Goal: Information Seeking & Learning: Learn about a topic

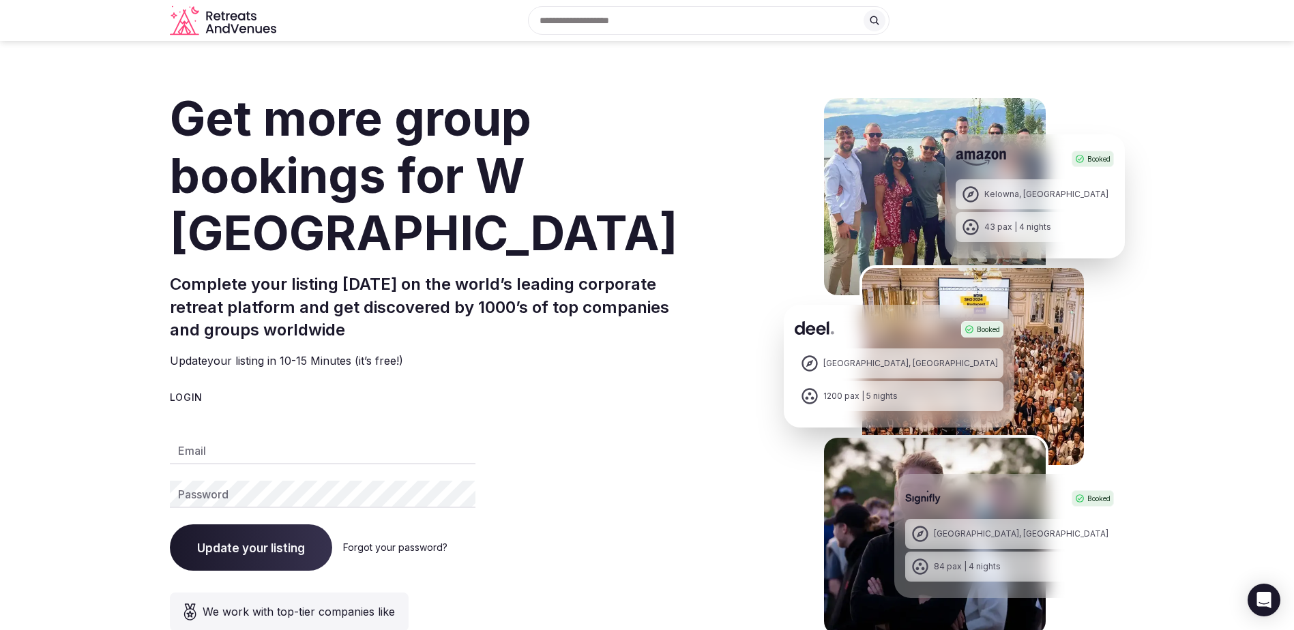
type input "**********"
click at [184, 399] on div "Login" at bounding box center [435, 398] width 531 height 14
click at [544, 395] on div "Login" at bounding box center [435, 398] width 531 height 14
click at [331, 139] on h1 "Get more group bookings for W [GEOGRAPHIC_DATA]" at bounding box center [435, 176] width 531 height 172
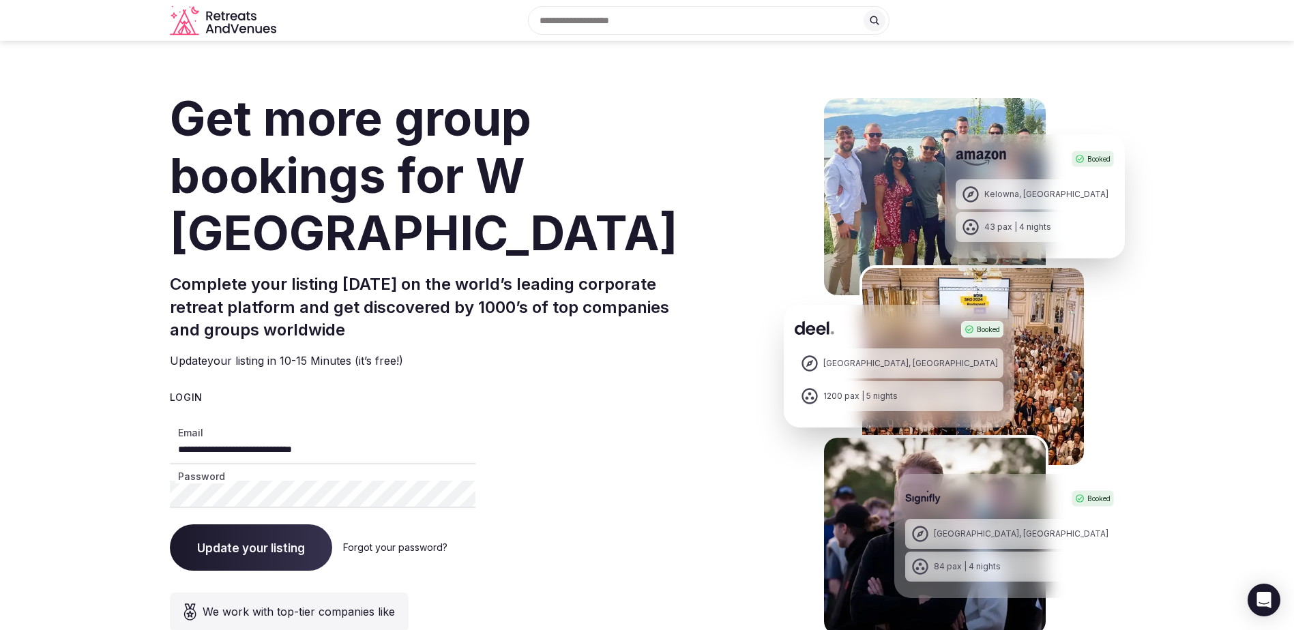
click at [222, 20] on icon "Retreats and Venues company logo" at bounding box center [224, 20] width 109 height 31
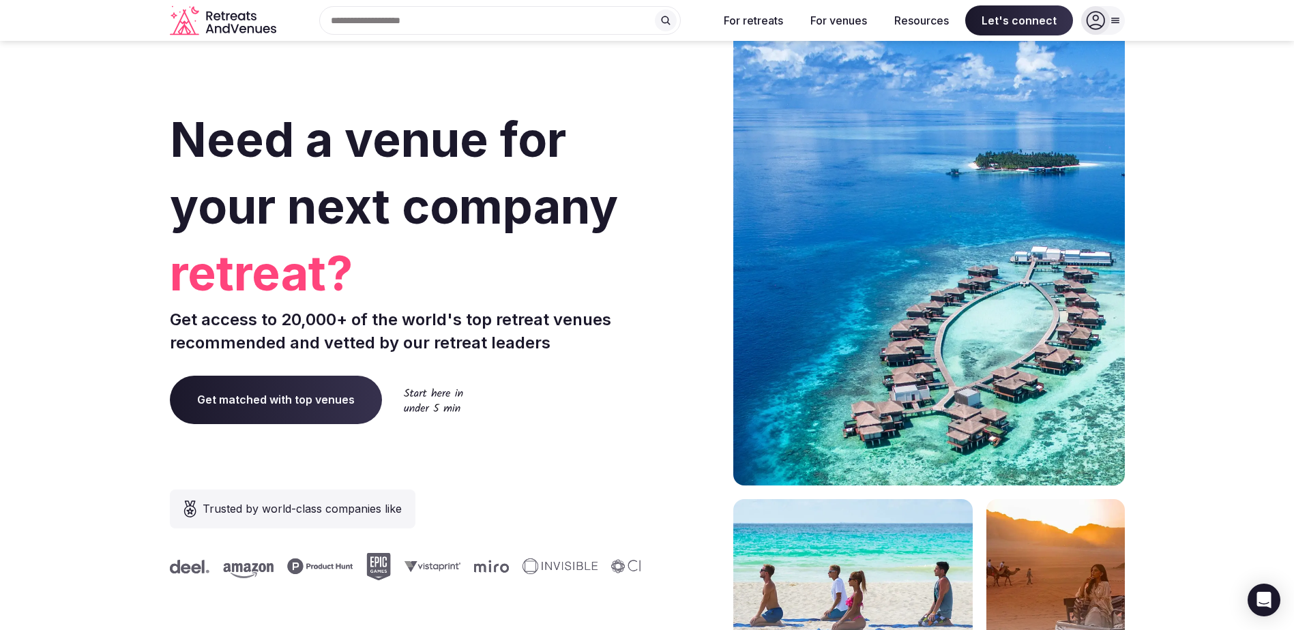
click at [1098, 19] on icon at bounding box center [1095, 21] width 18 height 18
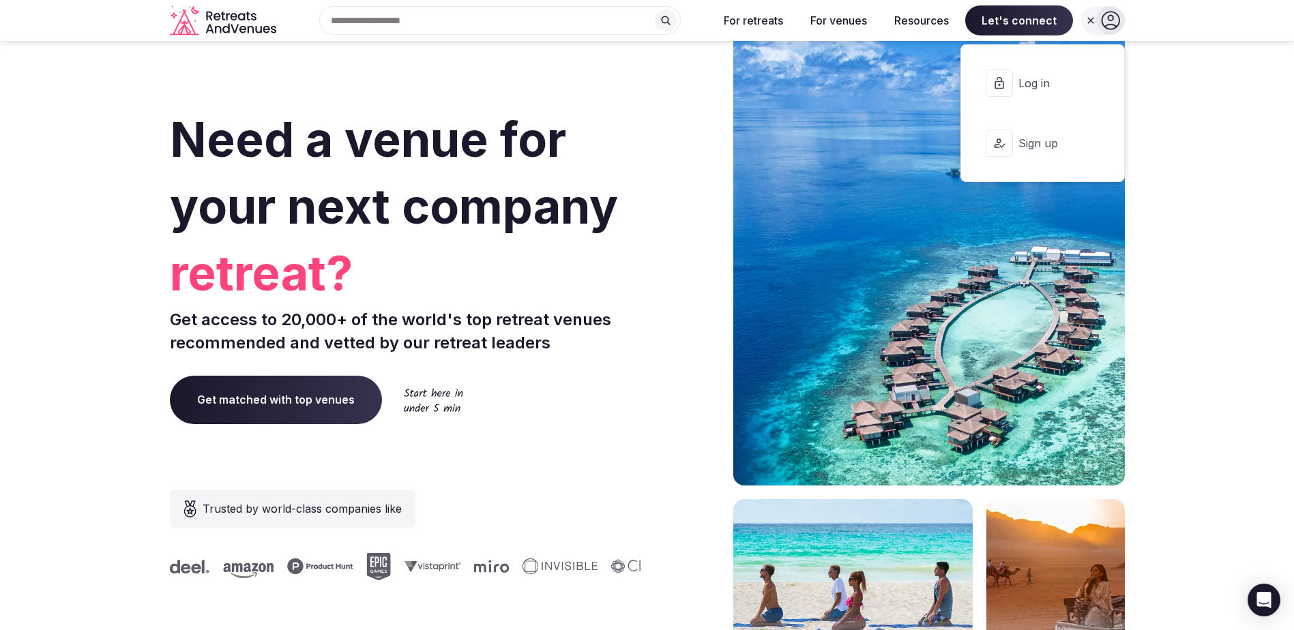
click at [1039, 88] on span "Log in" at bounding box center [1051, 83] width 65 height 15
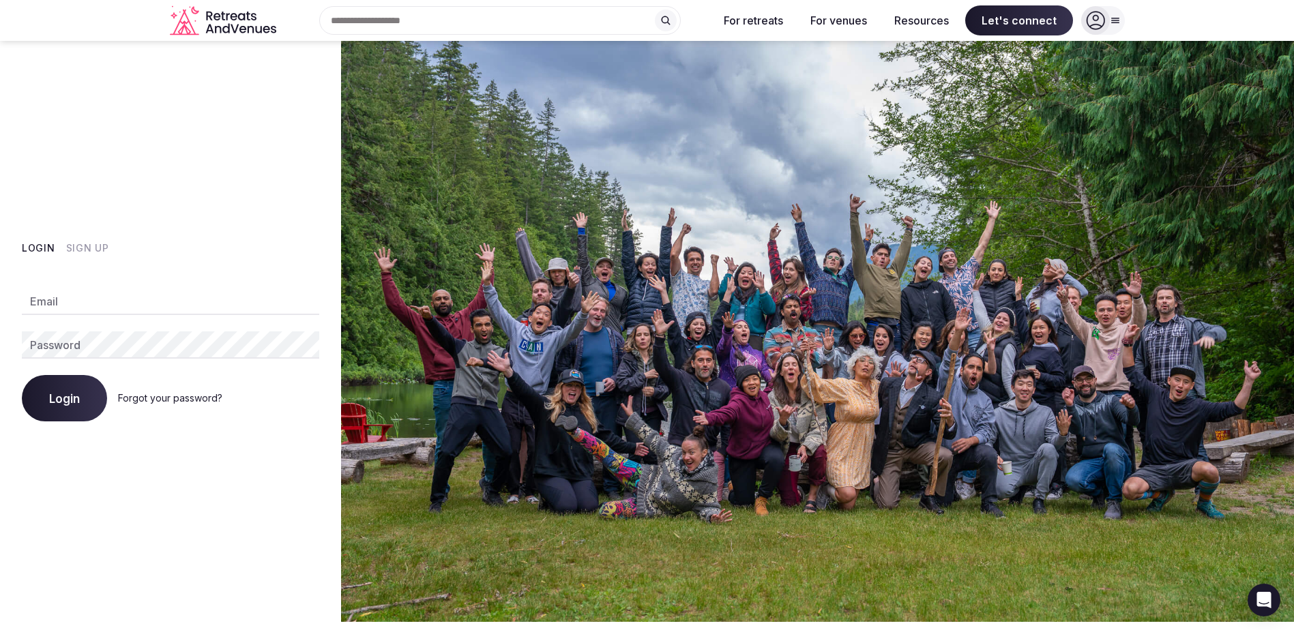
type input "**********"
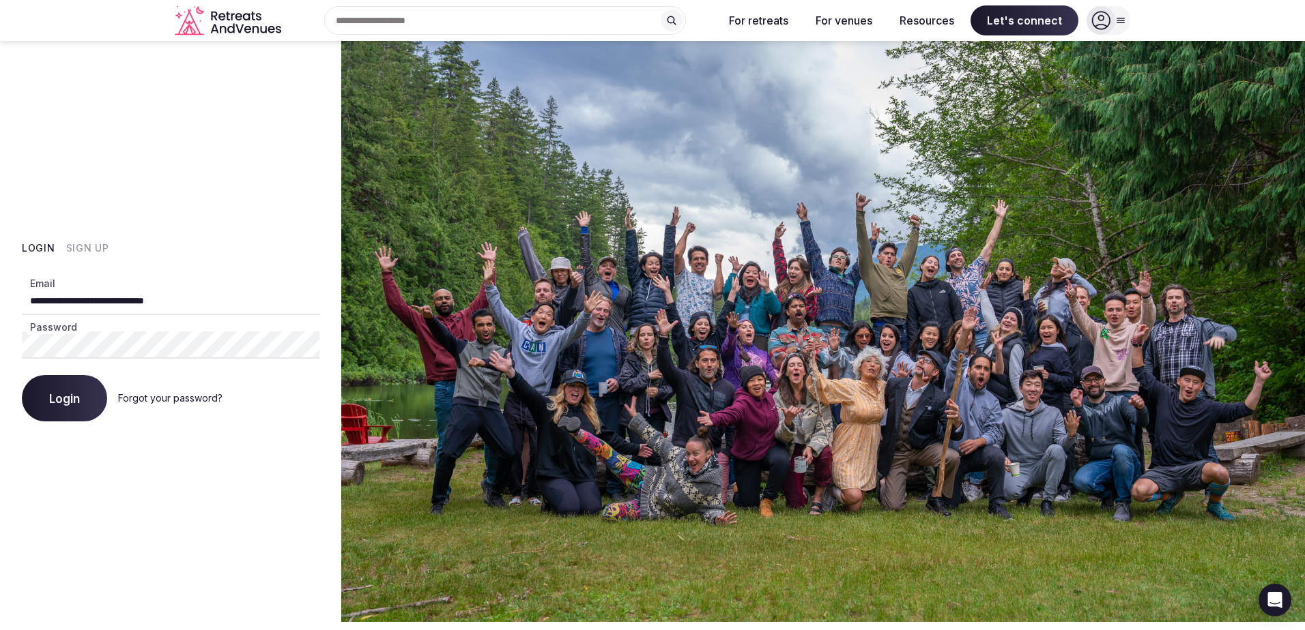
click at [46, 396] on button "Login" at bounding box center [64, 398] width 85 height 46
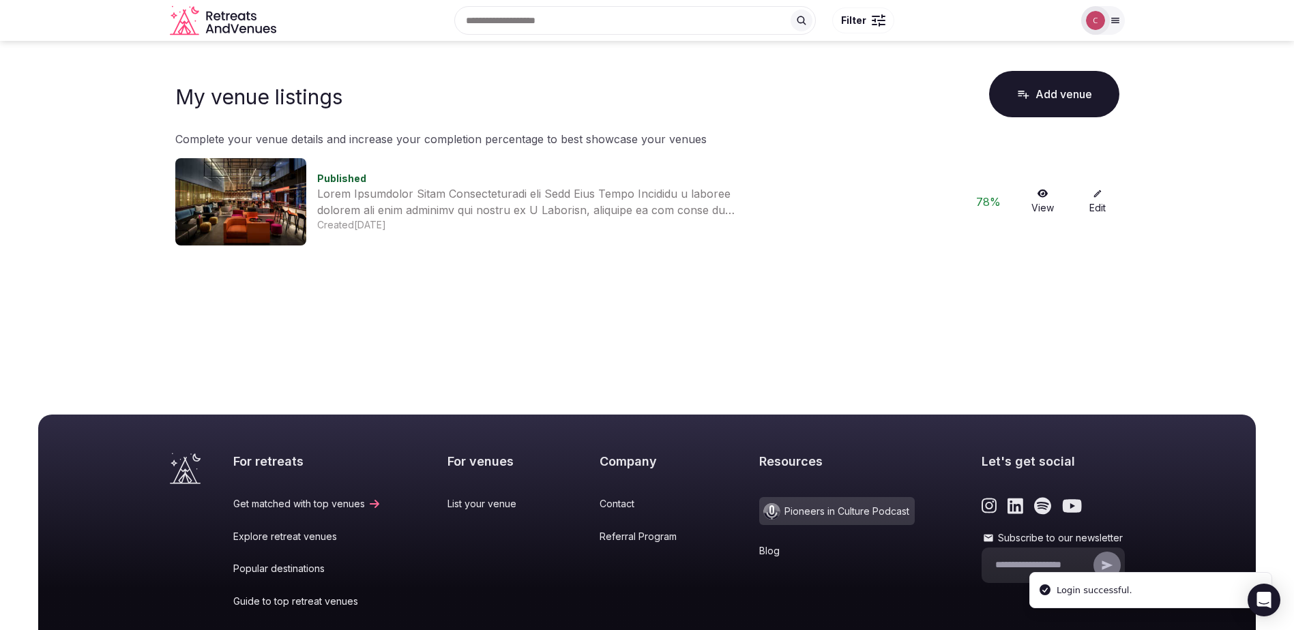
click at [501, 195] on div at bounding box center [538, 202] width 443 height 33
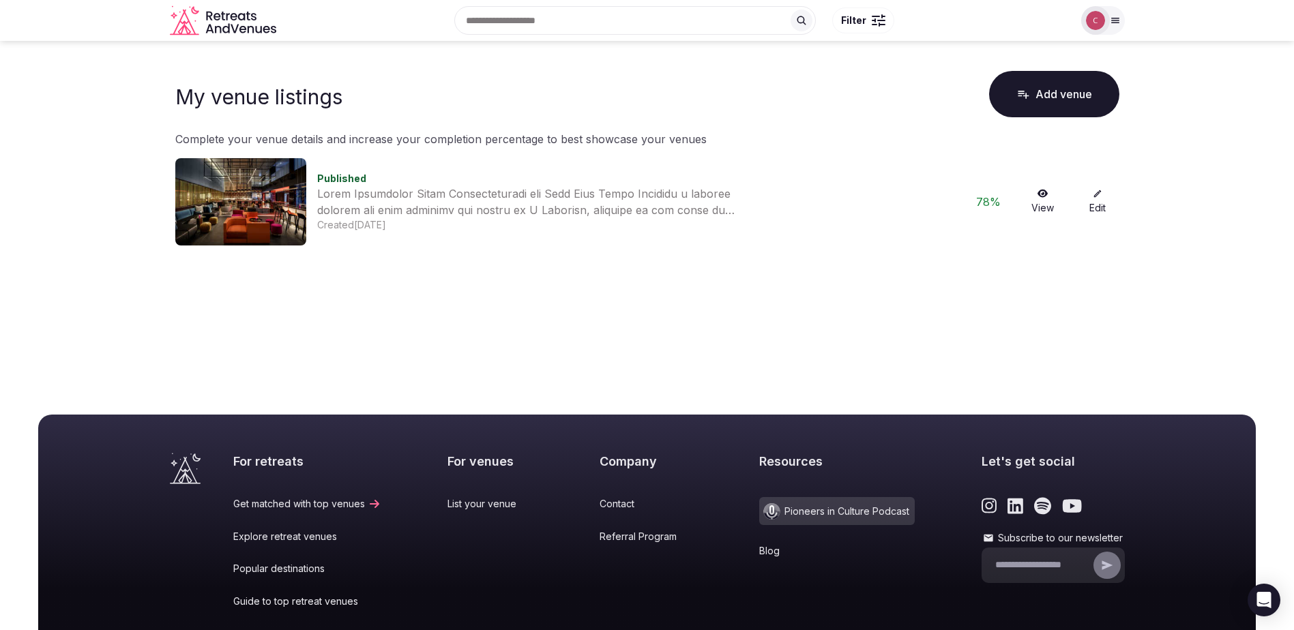
click at [1045, 194] on icon at bounding box center [1043, 194] width 11 height 10
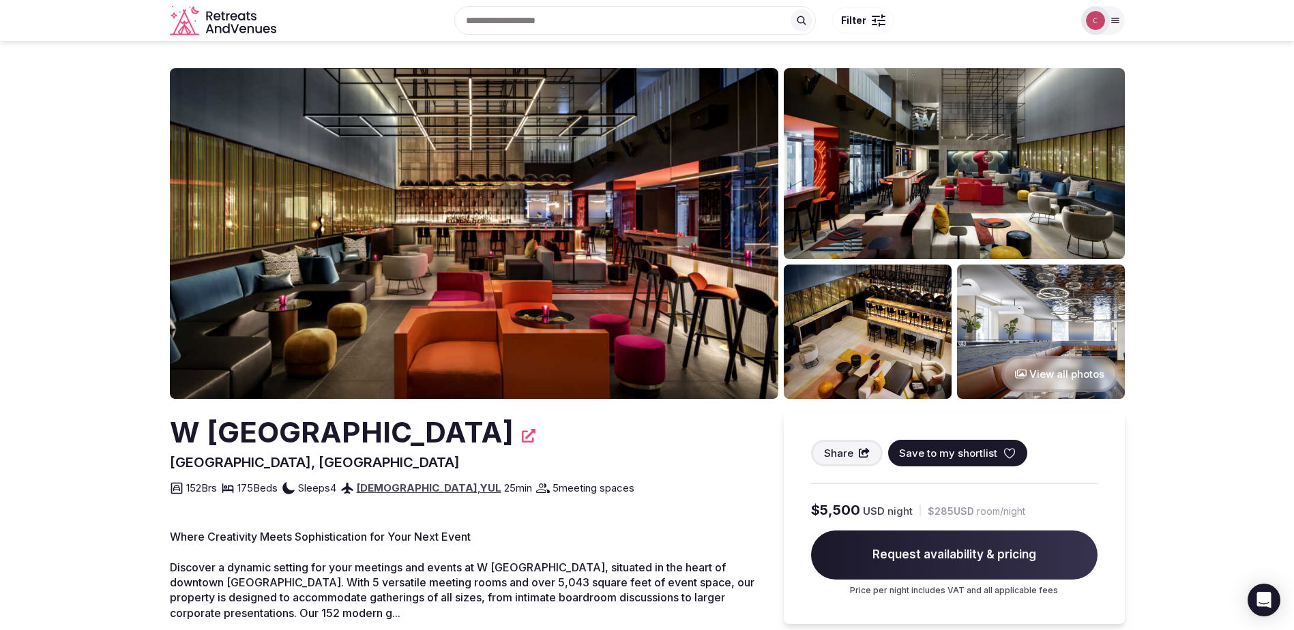
click at [652, 324] on img at bounding box center [474, 233] width 609 height 331
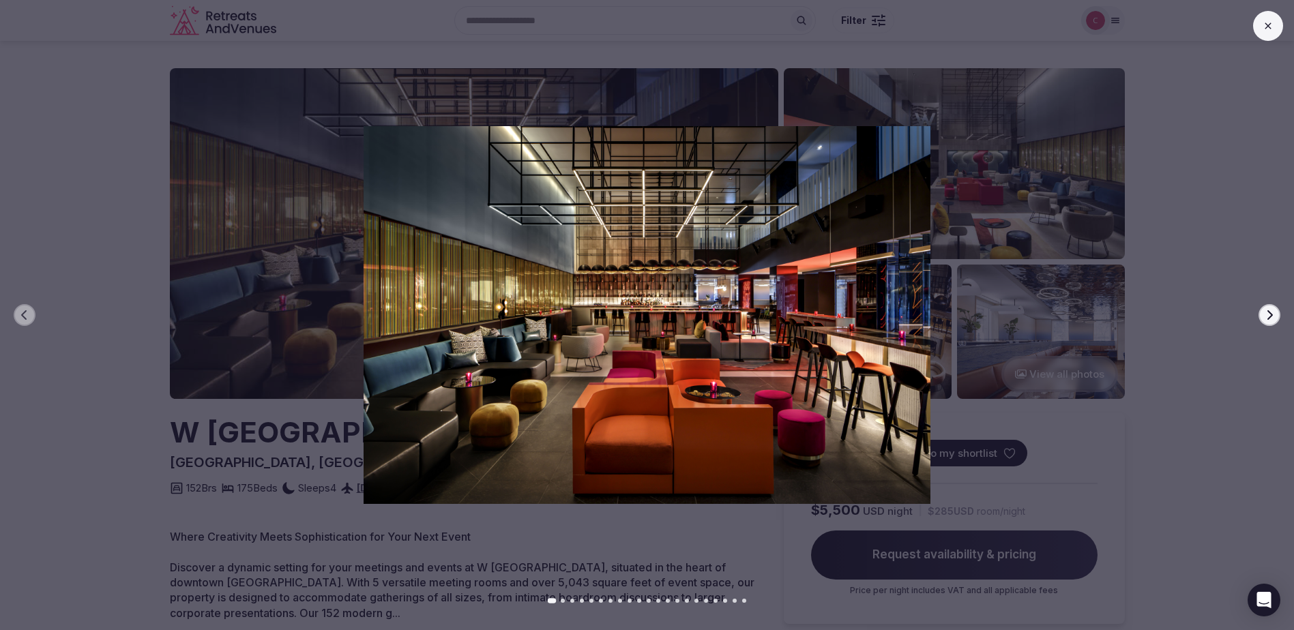
click at [1272, 314] on icon "button" at bounding box center [1270, 315] width 5 height 10
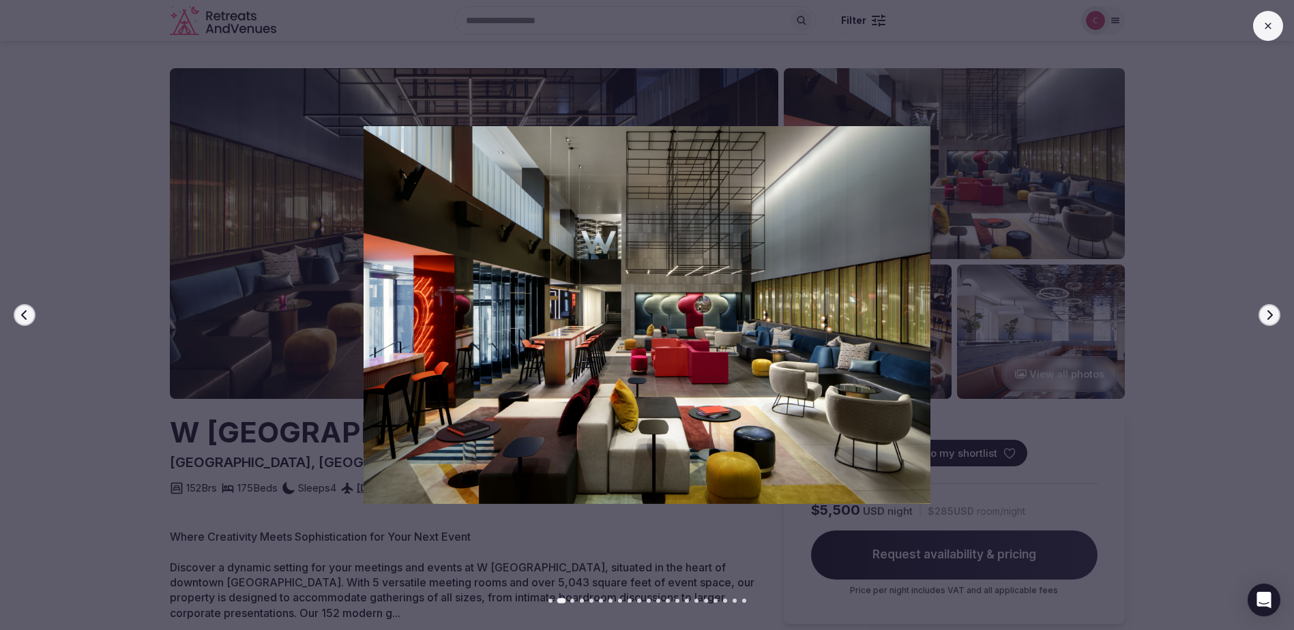
click at [1272, 314] on icon "button" at bounding box center [1270, 315] width 5 height 10
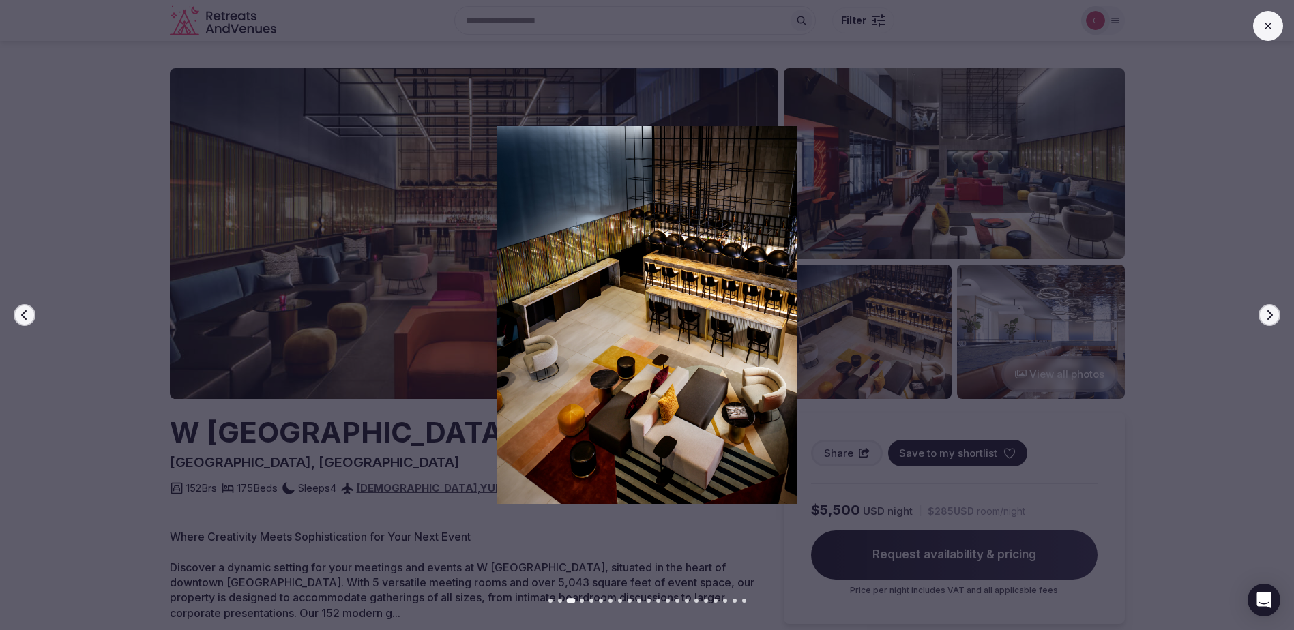
click at [1272, 314] on icon "button" at bounding box center [1270, 315] width 5 height 10
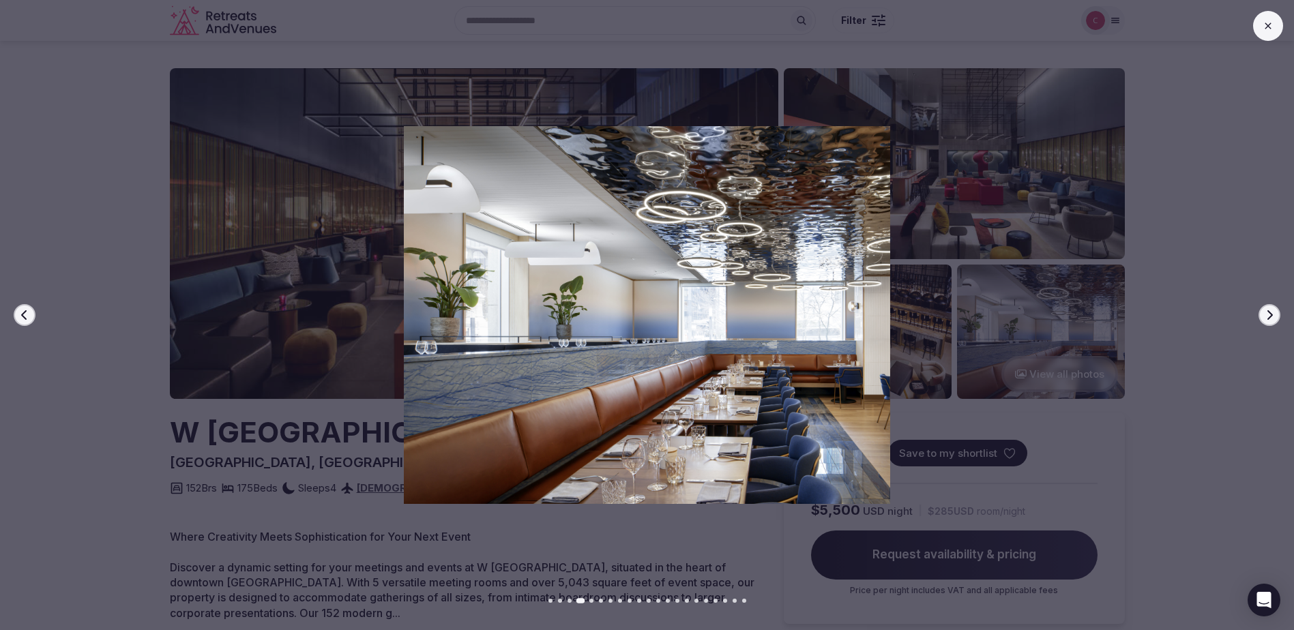
click at [1272, 314] on icon "button" at bounding box center [1270, 315] width 5 height 10
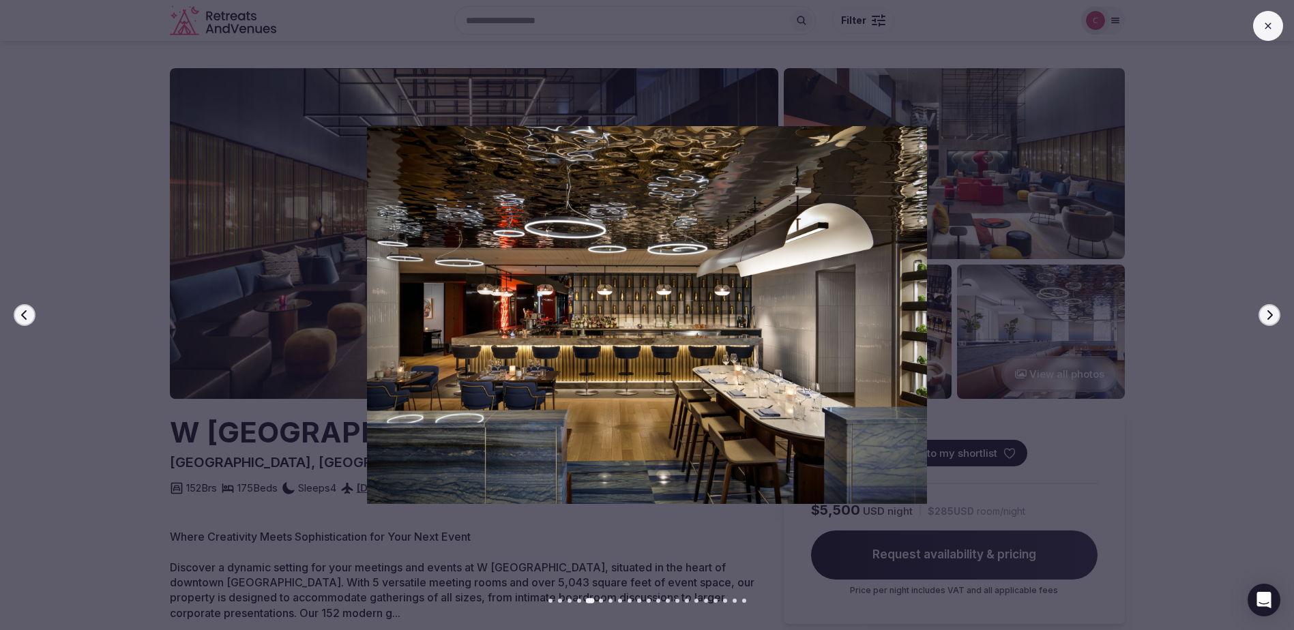
click at [1272, 314] on icon "button" at bounding box center [1270, 315] width 5 height 10
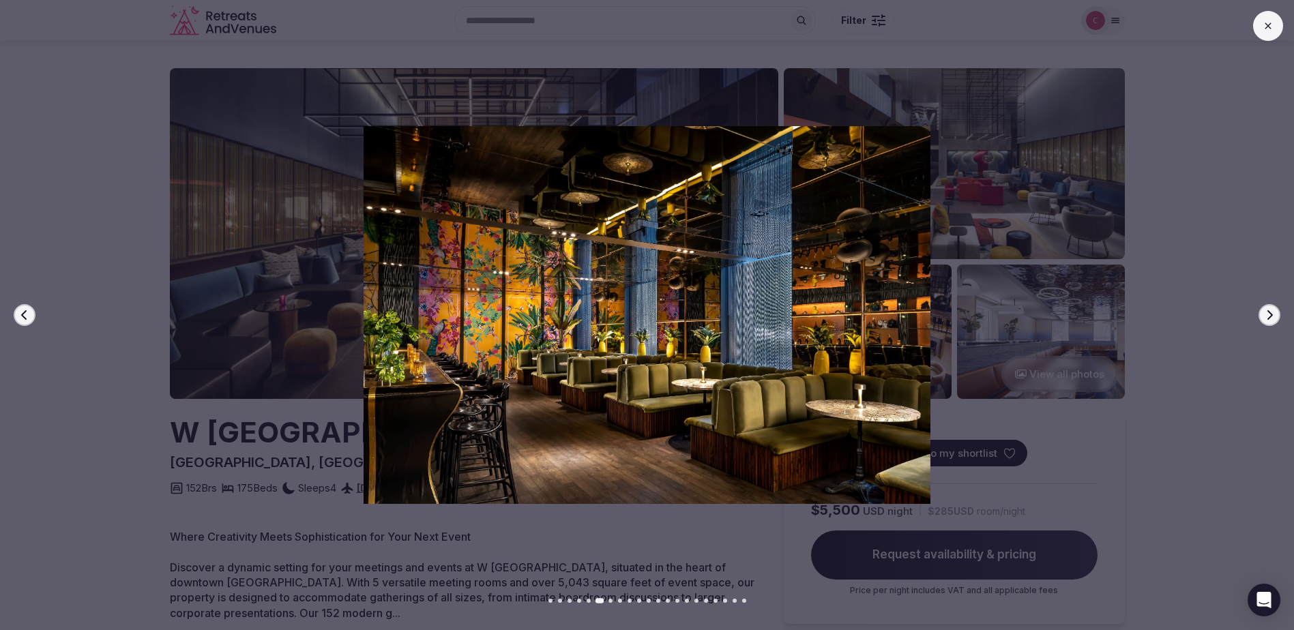
click at [1272, 314] on icon "button" at bounding box center [1270, 315] width 5 height 10
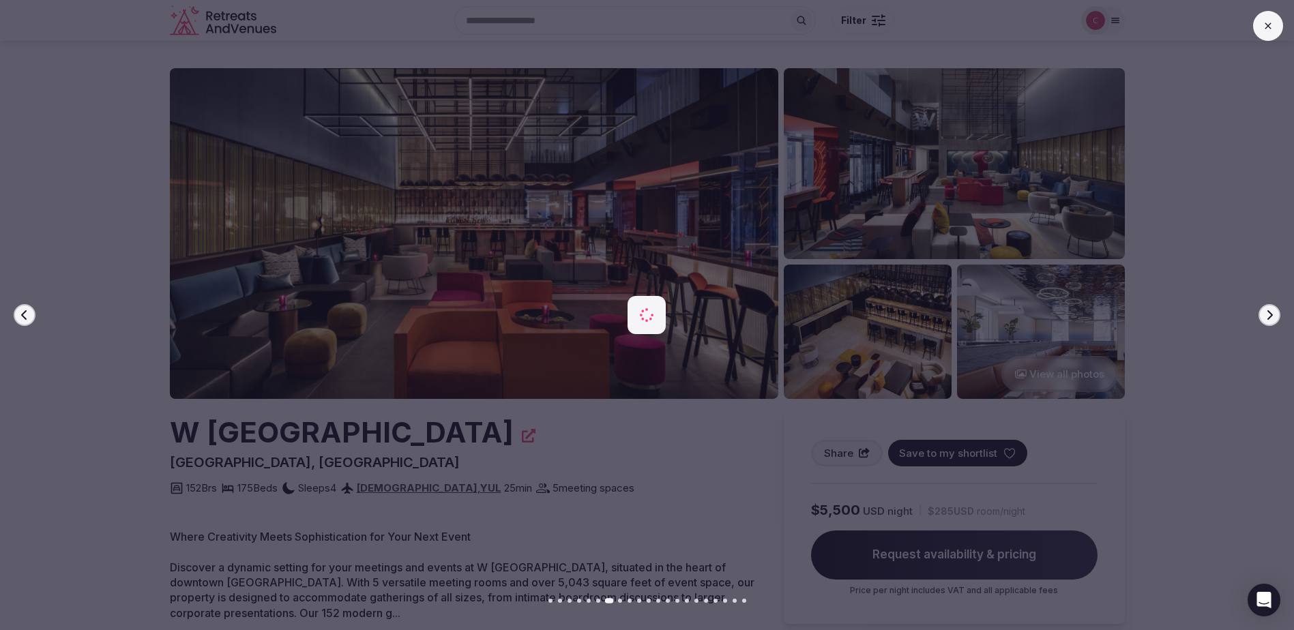
click at [1272, 314] on icon "button" at bounding box center [1270, 315] width 5 height 10
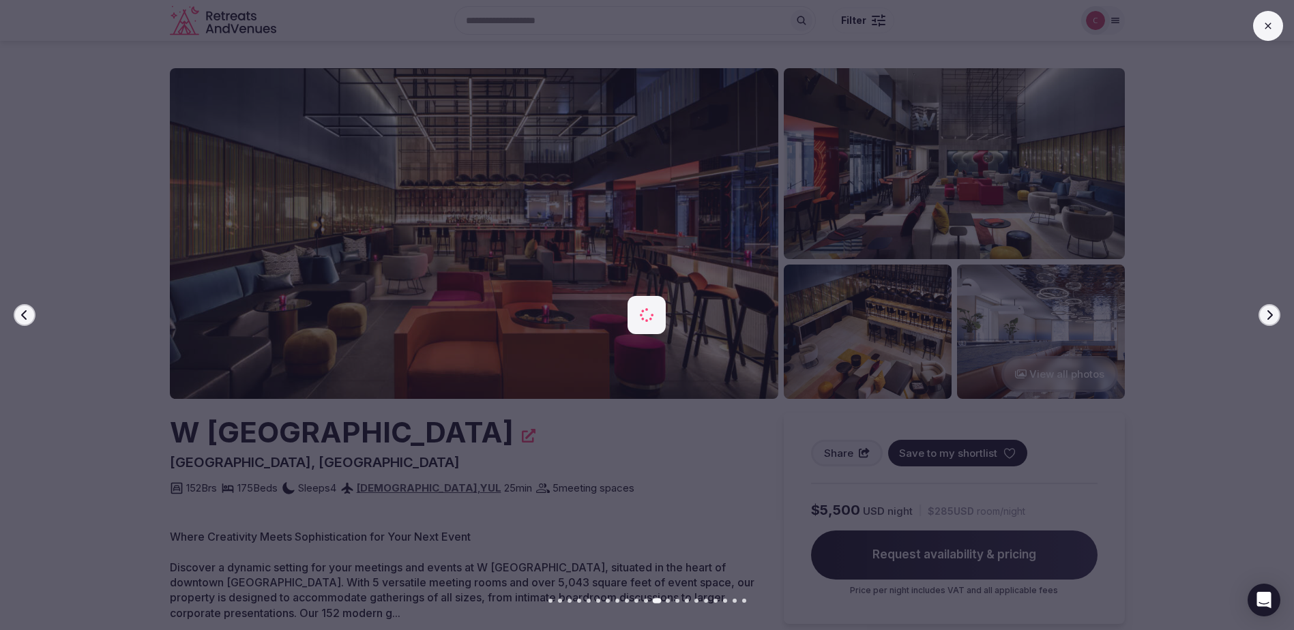
click at [1272, 314] on icon "button" at bounding box center [1270, 315] width 5 height 10
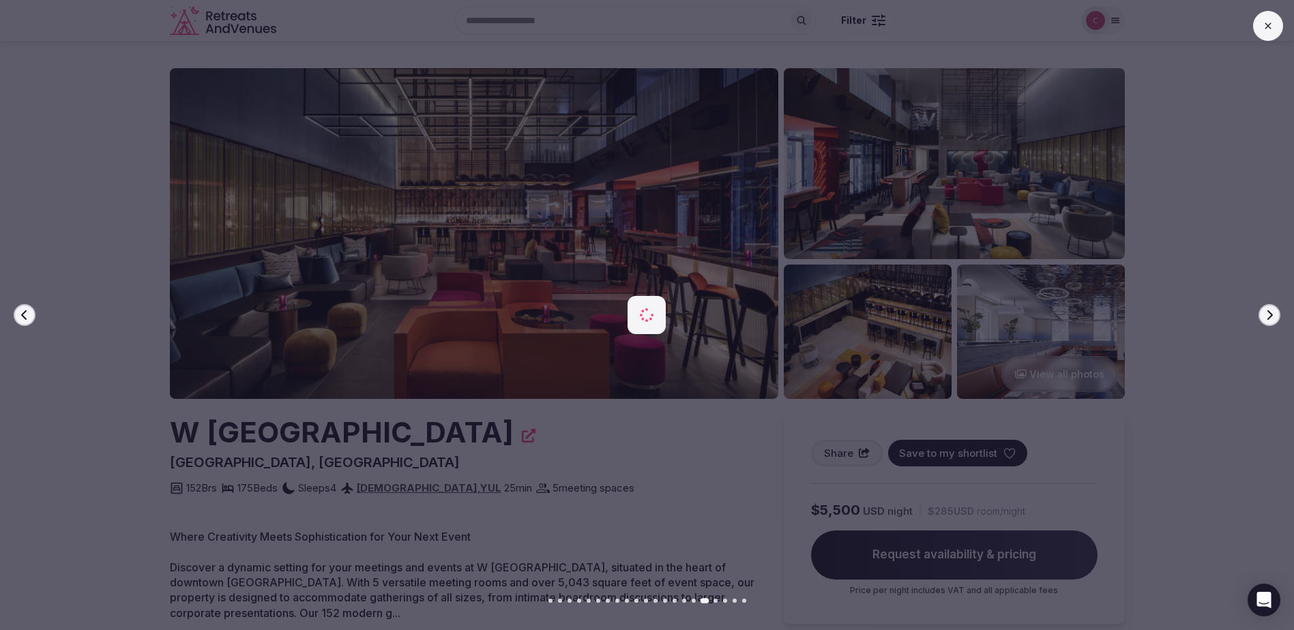
click at [1272, 314] on icon "button" at bounding box center [1270, 315] width 5 height 10
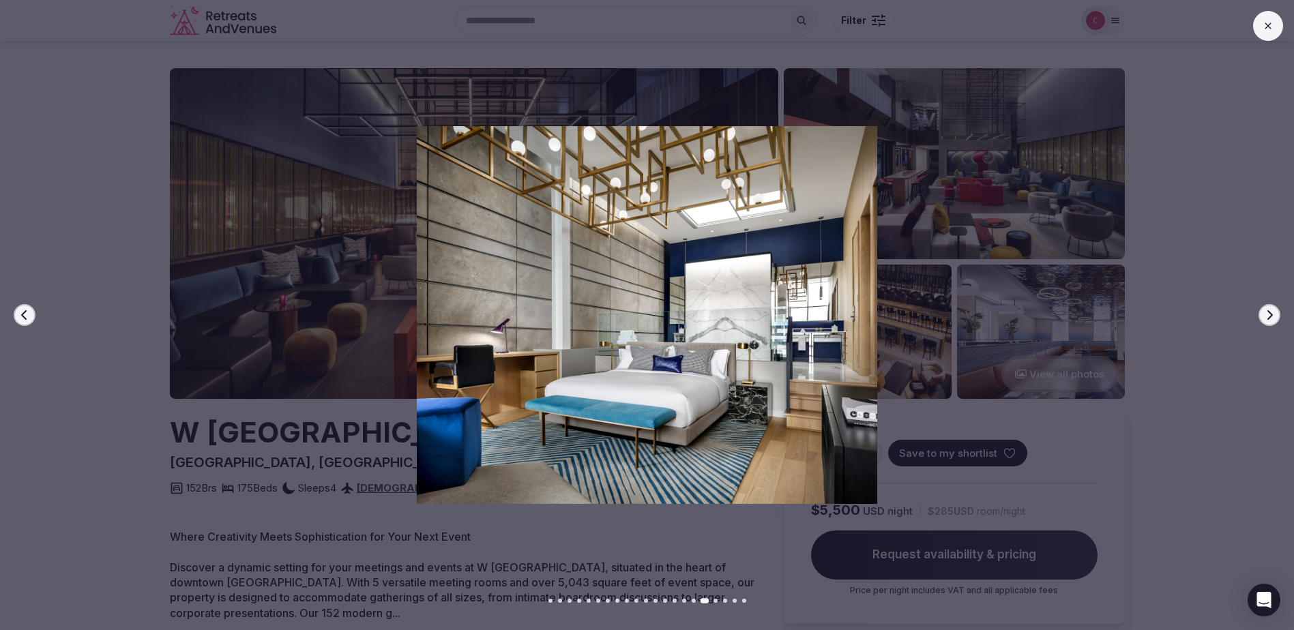
click at [1272, 314] on icon "button" at bounding box center [1270, 315] width 5 height 10
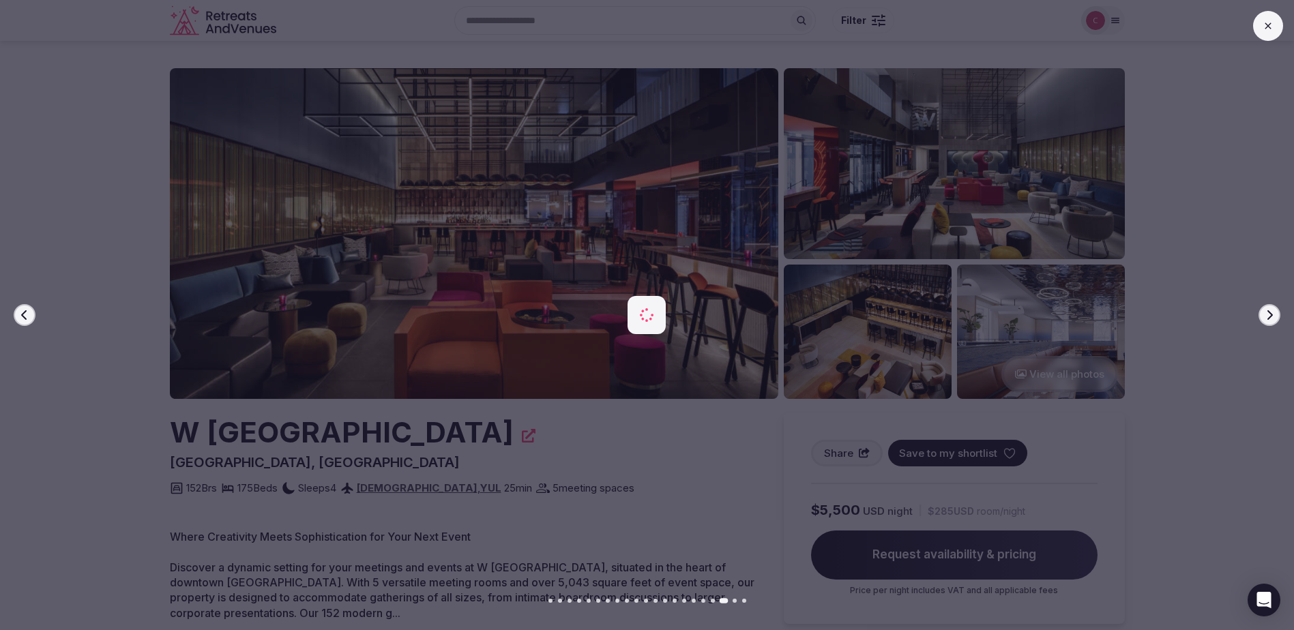
click at [1272, 314] on icon "button" at bounding box center [1270, 315] width 5 height 10
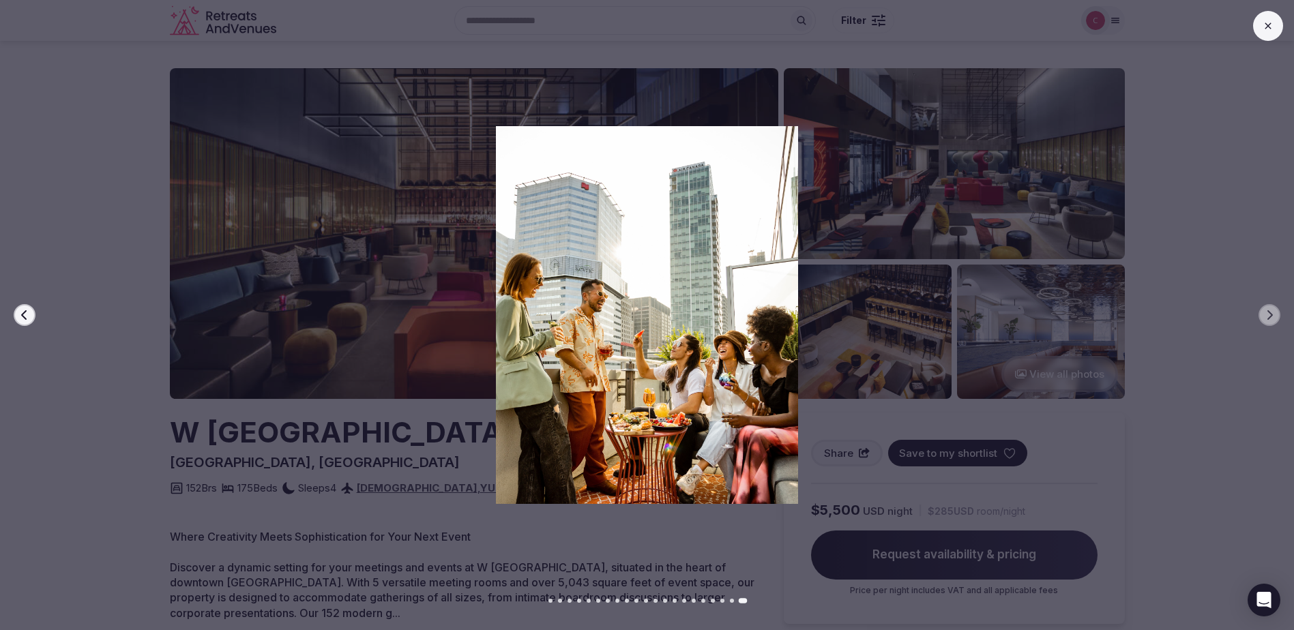
click at [1273, 18] on button at bounding box center [1268, 26] width 30 height 30
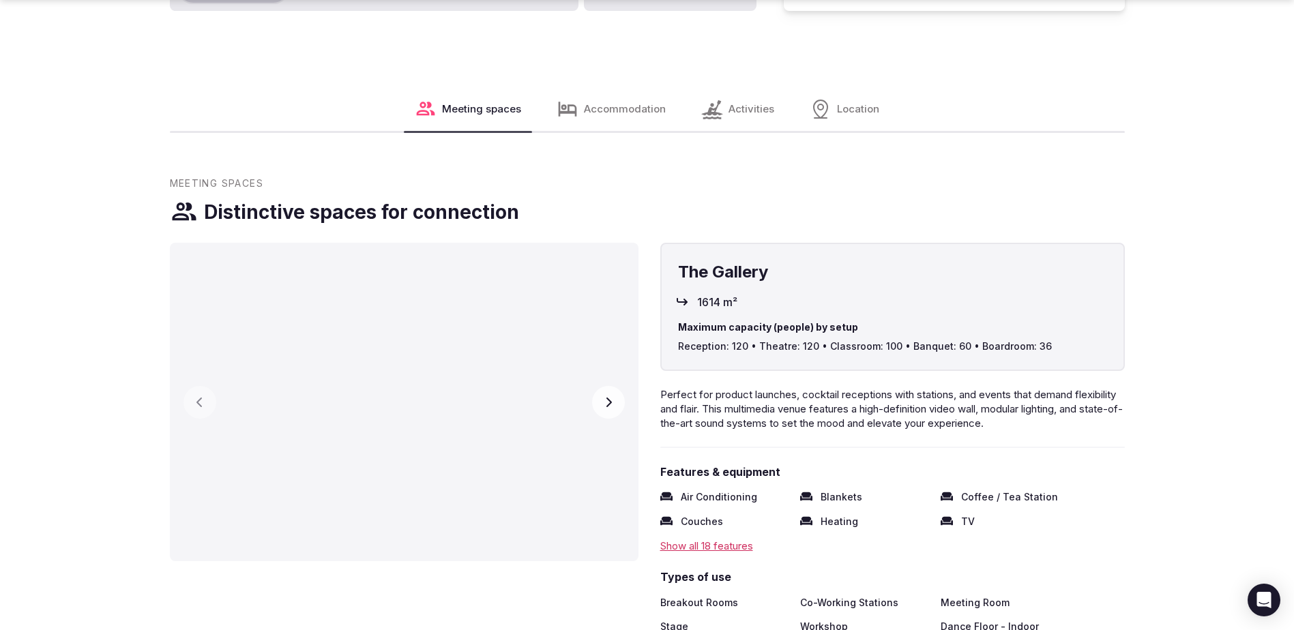
scroll to position [1910, 0]
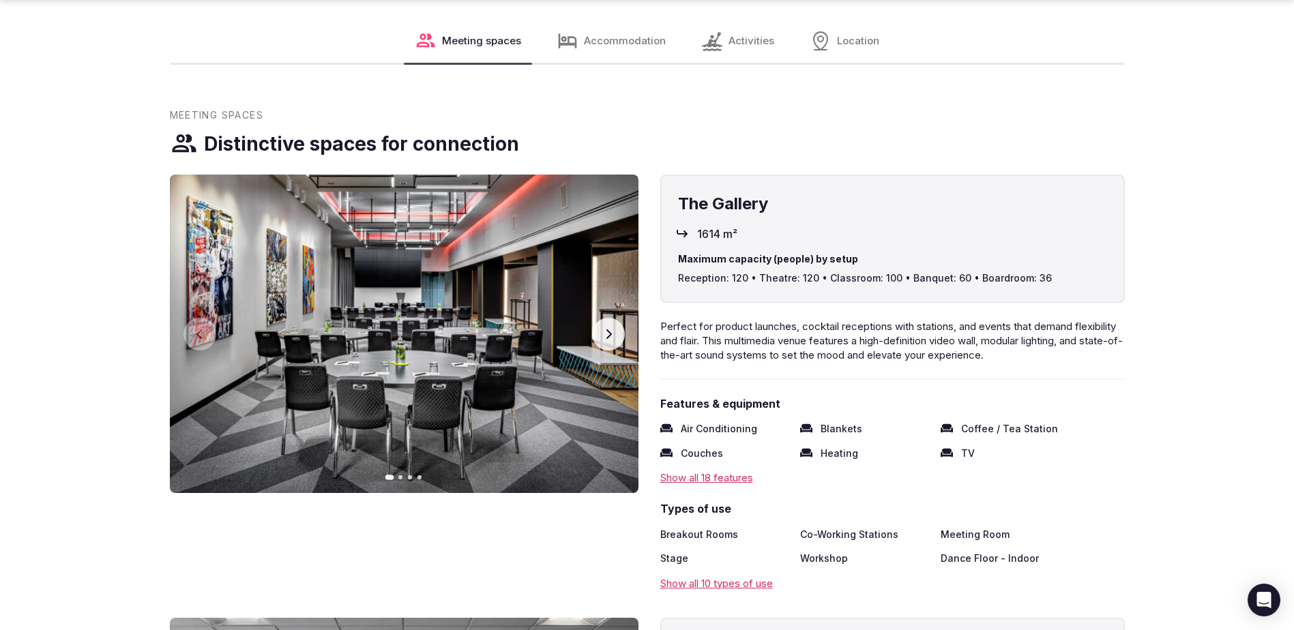
click at [608, 337] on icon "button" at bounding box center [608, 335] width 5 height 10
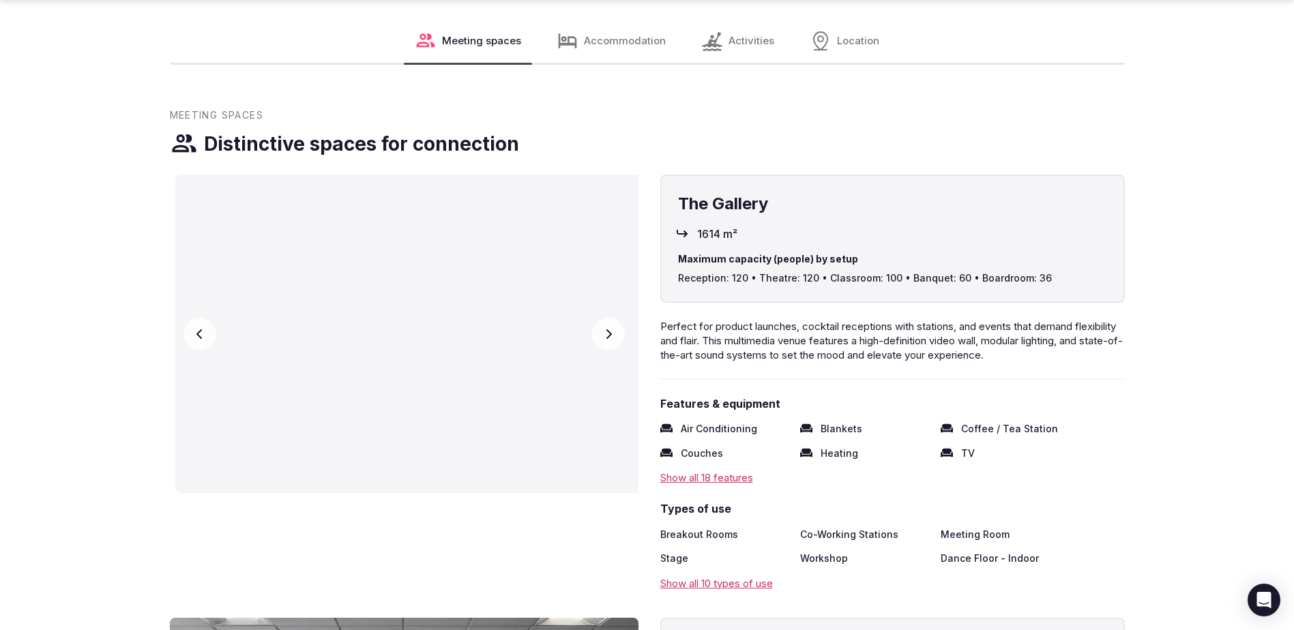
click at [608, 337] on icon "button" at bounding box center [608, 335] width 5 height 10
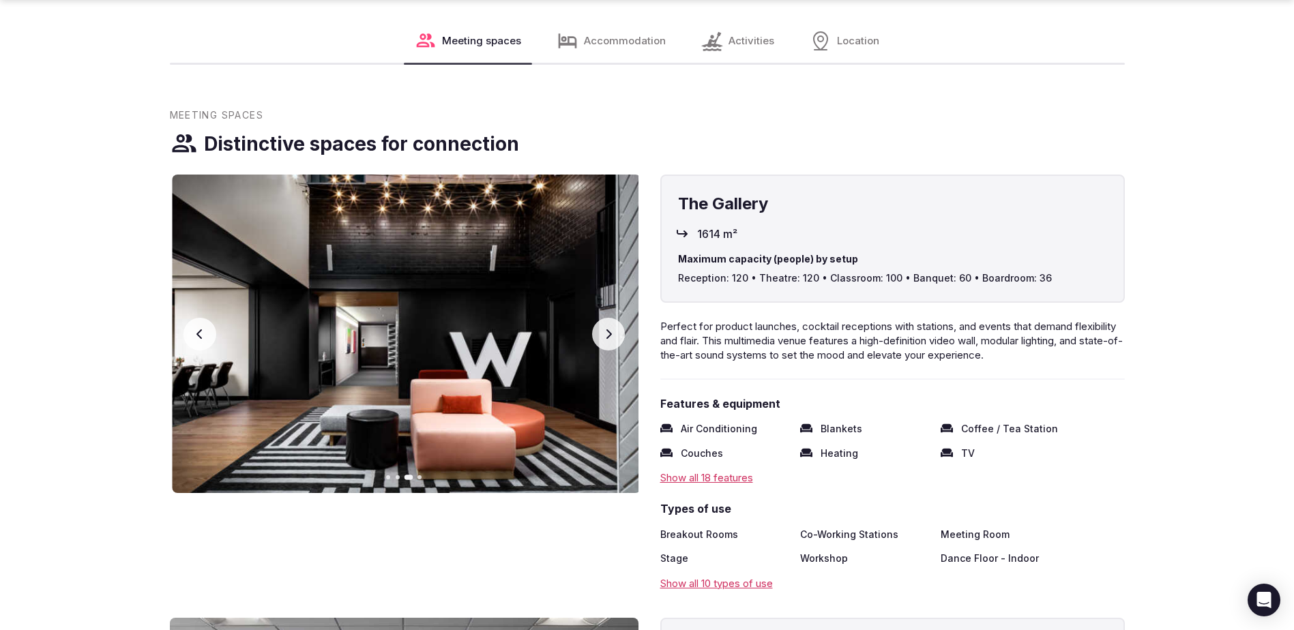
click at [608, 337] on icon "button" at bounding box center [608, 335] width 5 height 10
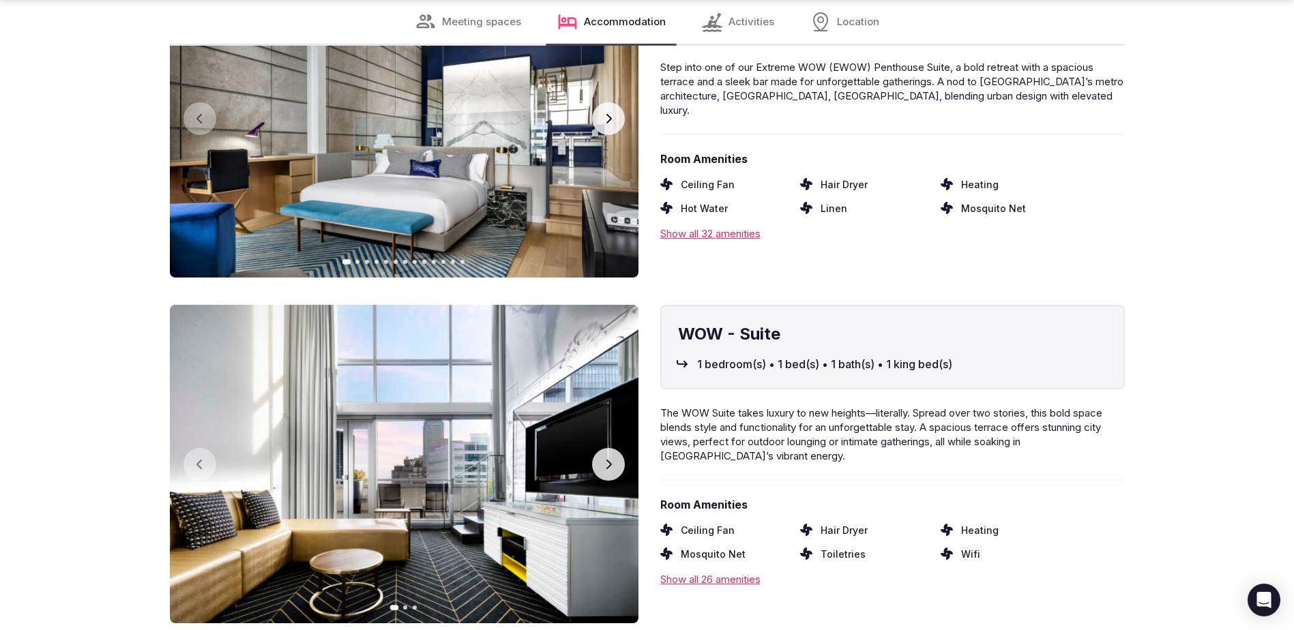
scroll to position [4162, 0]
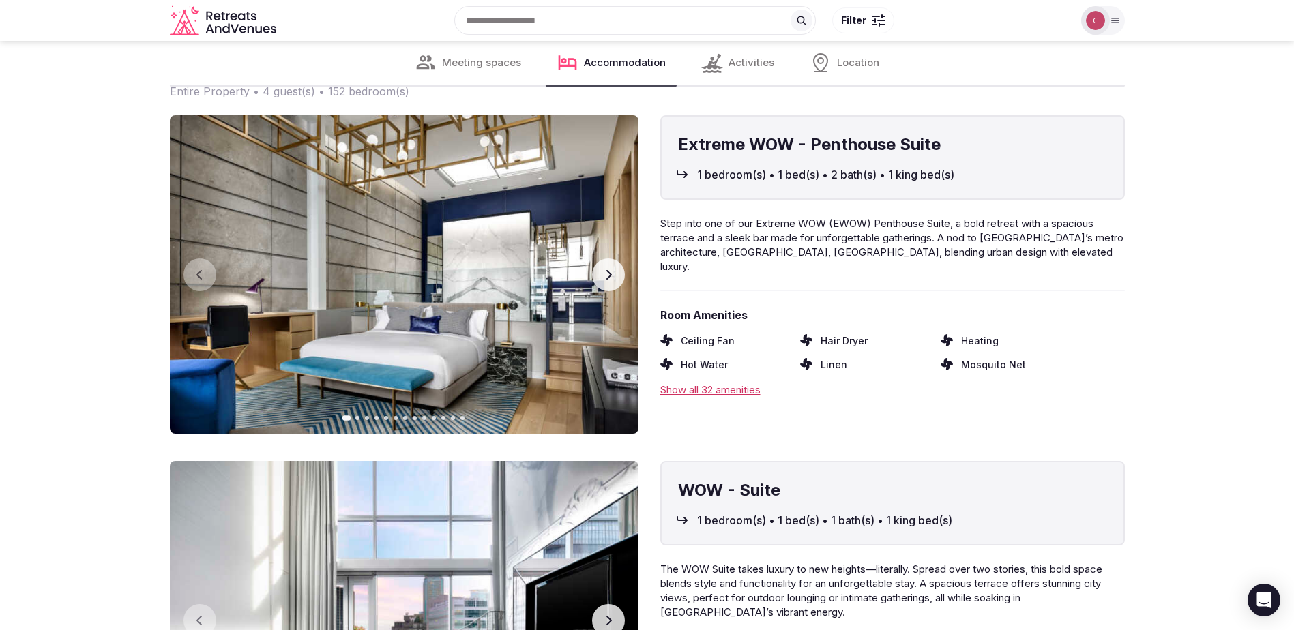
click at [617, 276] on button "Next slide" at bounding box center [608, 275] width 33 height 33
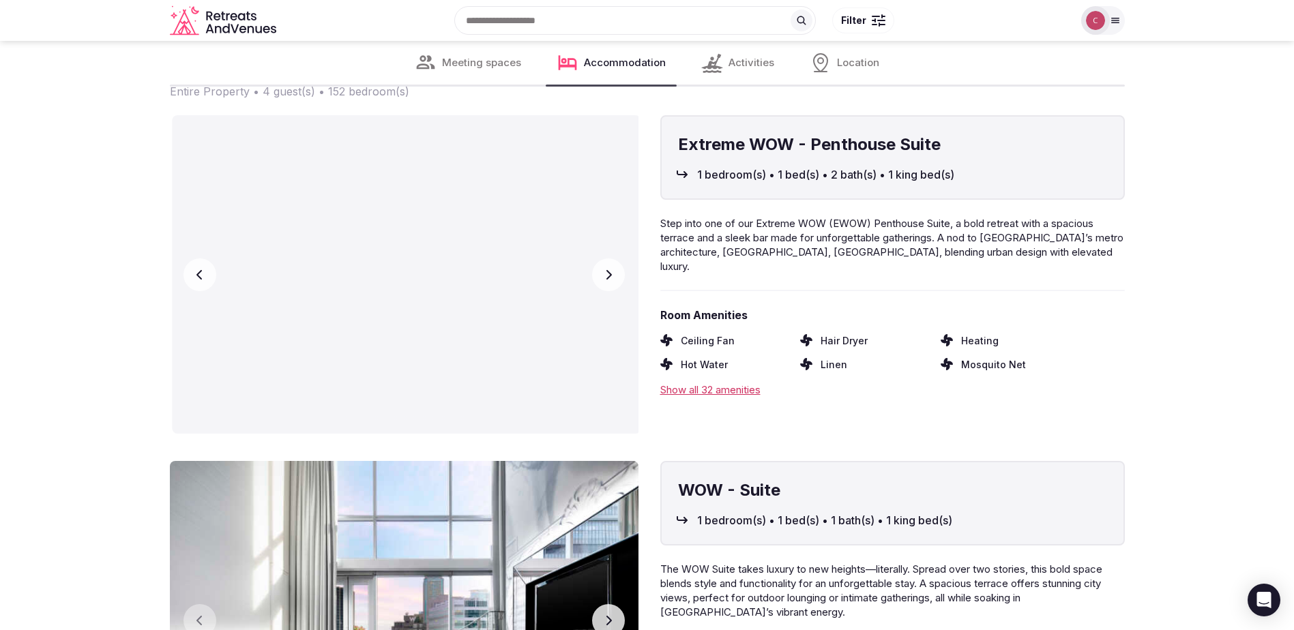
click at [617, 276] on button "Next slide" at bounding box center [608, 275] width 33 height 33
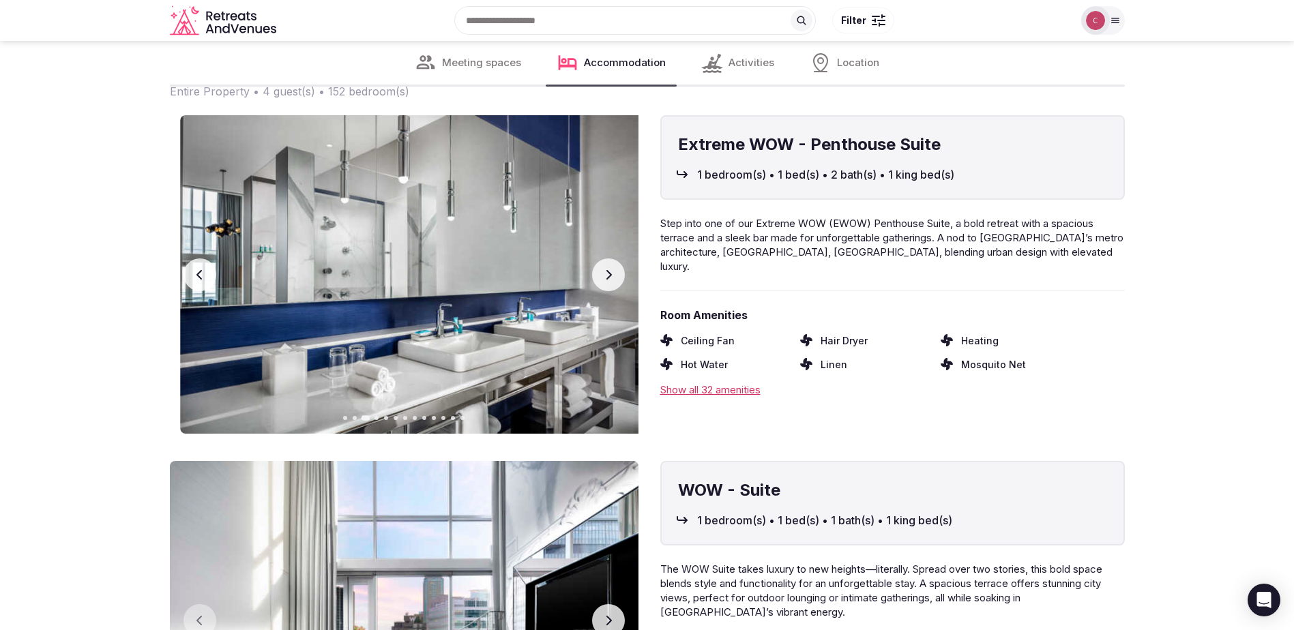
click at [617, 276] on button "Next slide" at bounding box center [608, 275] width 33 height 33
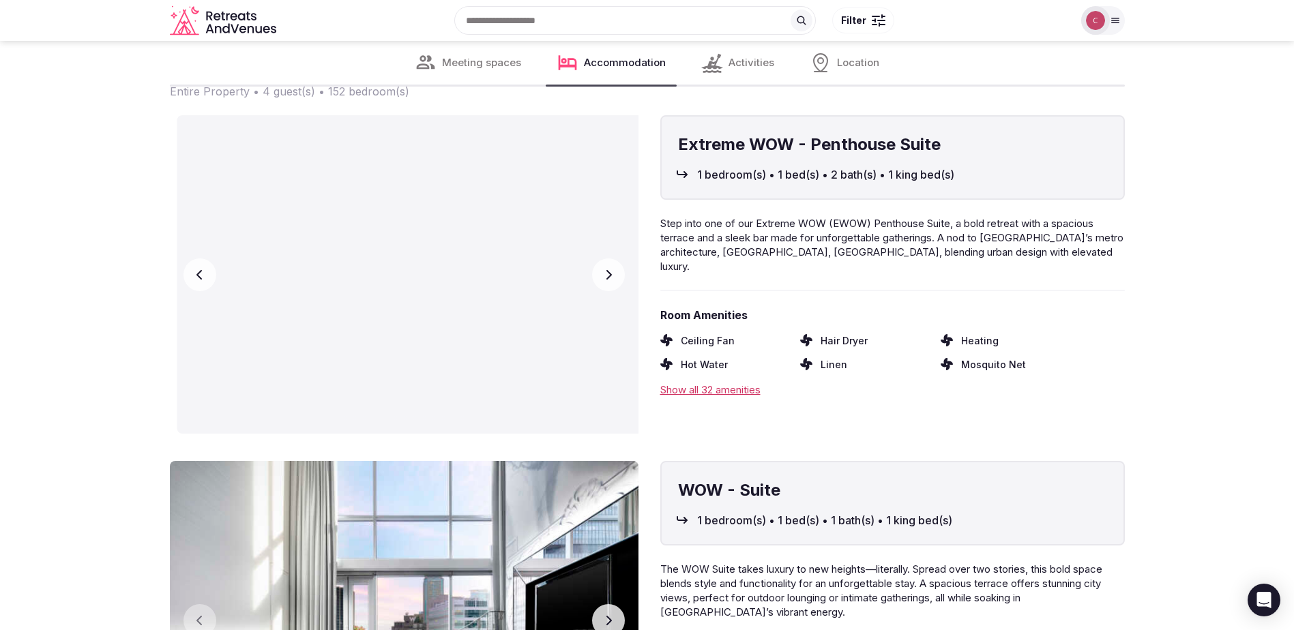
click at [617, 276] on button "Next slide" at bounding box center [608, 275] width 33 height 33
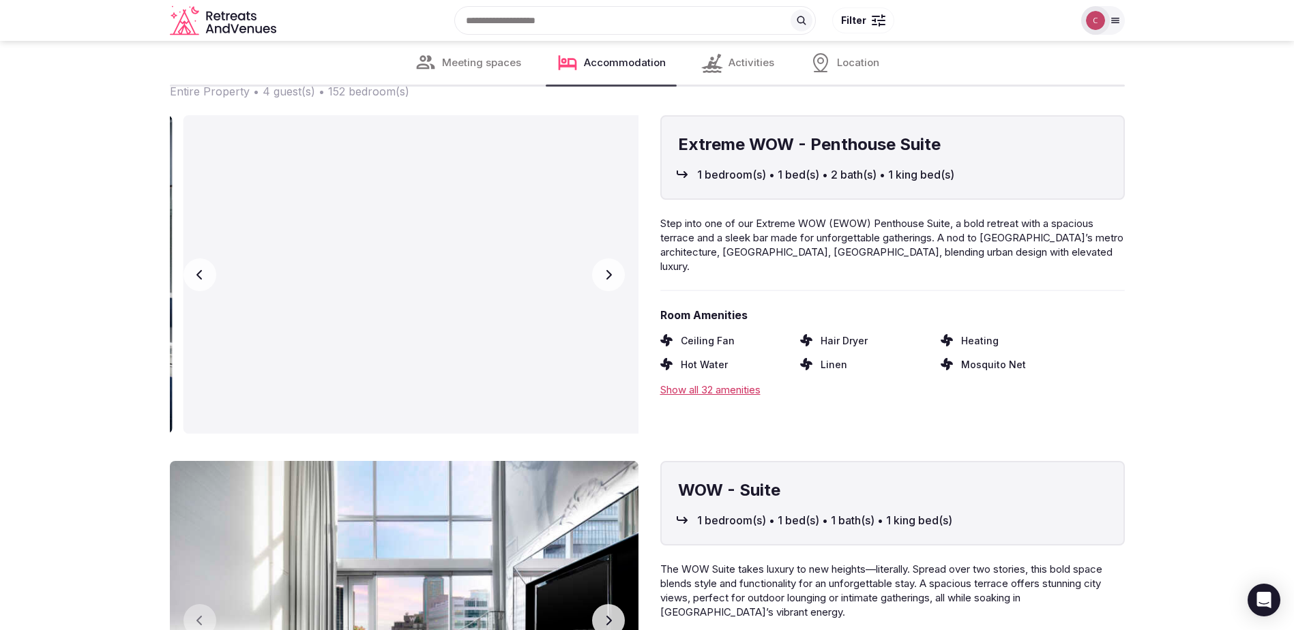
click at [617, 276] on button "Next slide" at bounding box center [608, 275] width 33 height 33
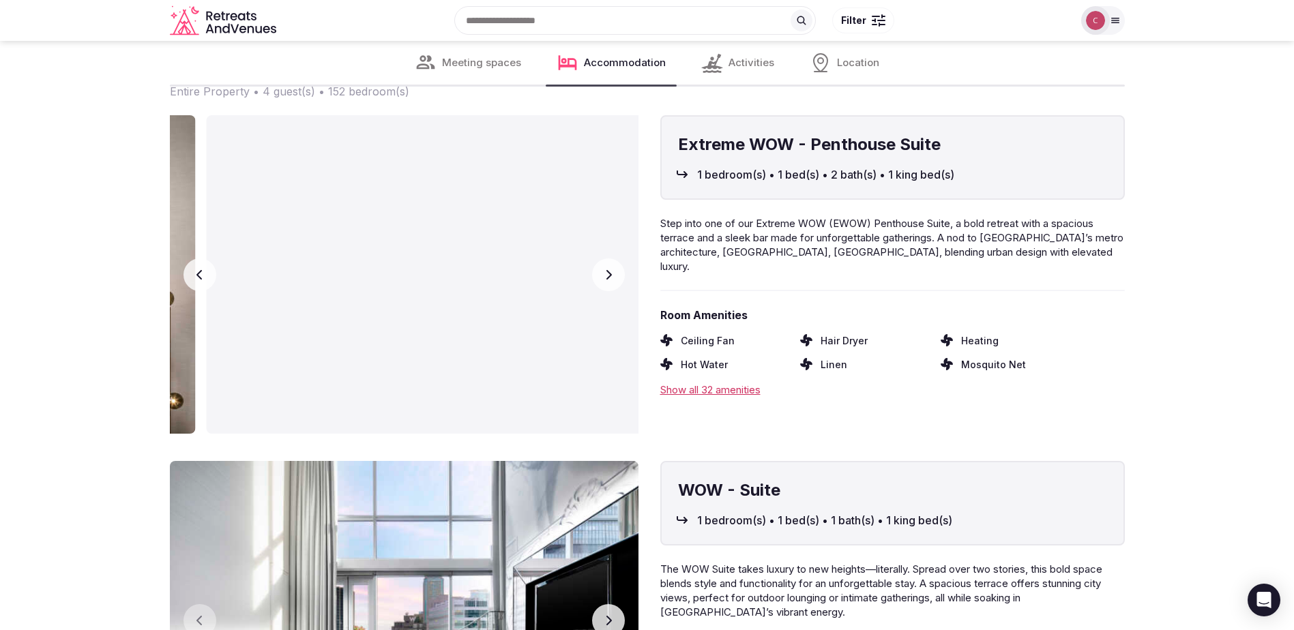
click at [617, 276] on button "Next slide" at bounding box center [608, 275] width 33 height 33
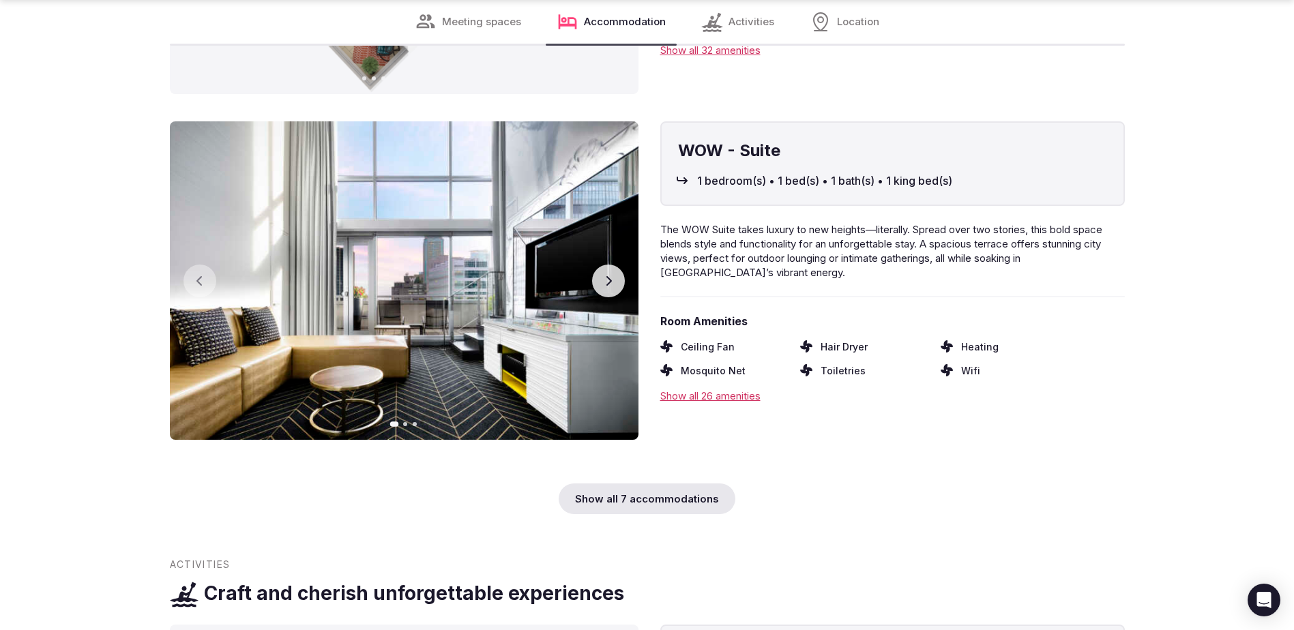
scroll to position [4503, 0]
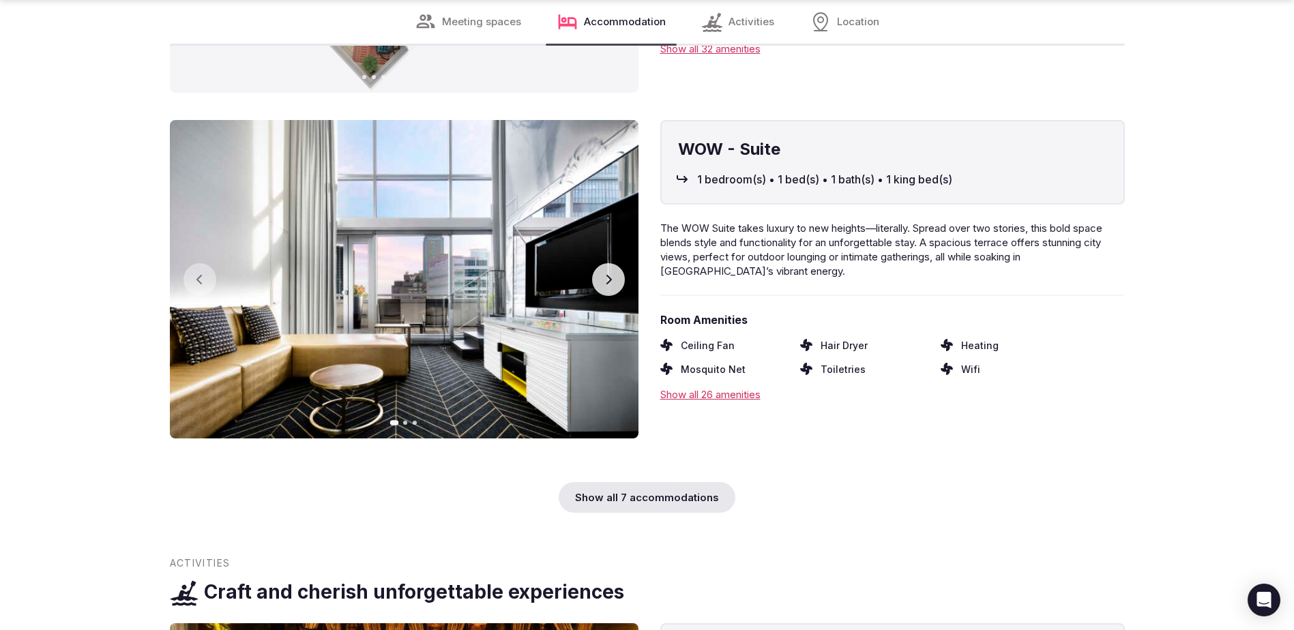
click at [620, 280] on button "Next slide" at bounding box center [608, 279] width 33 height 33
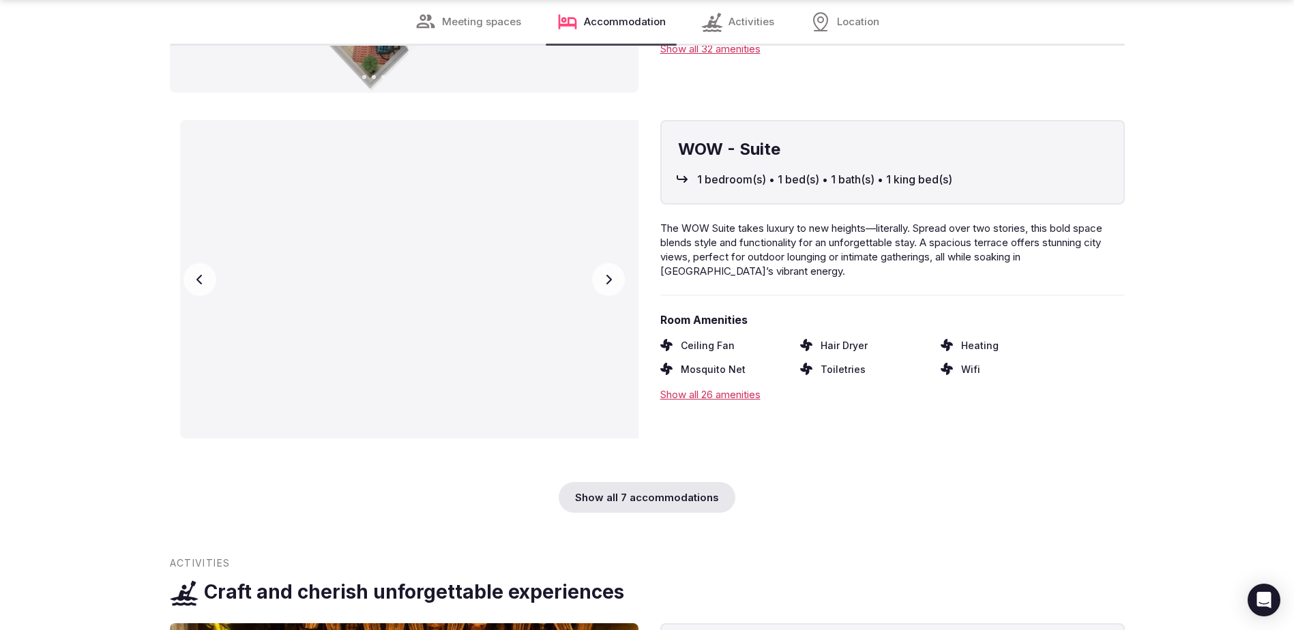
click at [620, 280] on button "Next slide" at bounding box center [608, 279] width 33 height 33
click at [645, 496] on div "Show all 7 accommodations" at bounding box center [647, 497] width 177 height 31
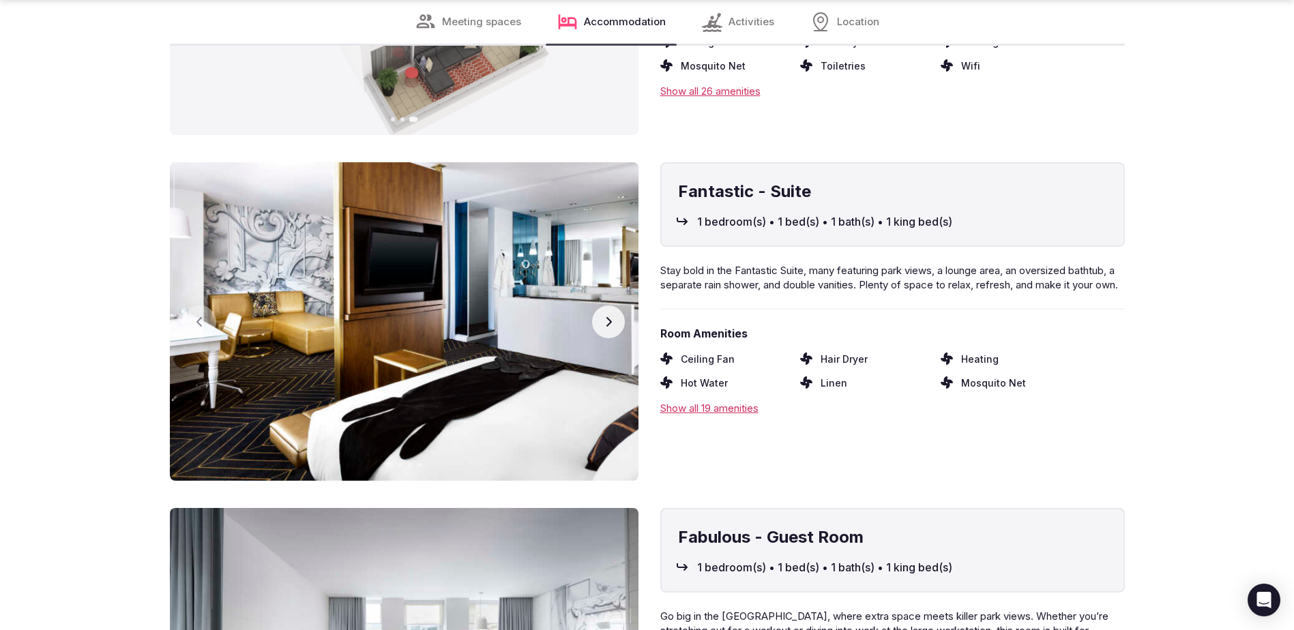
scroll to position [4844, 0]
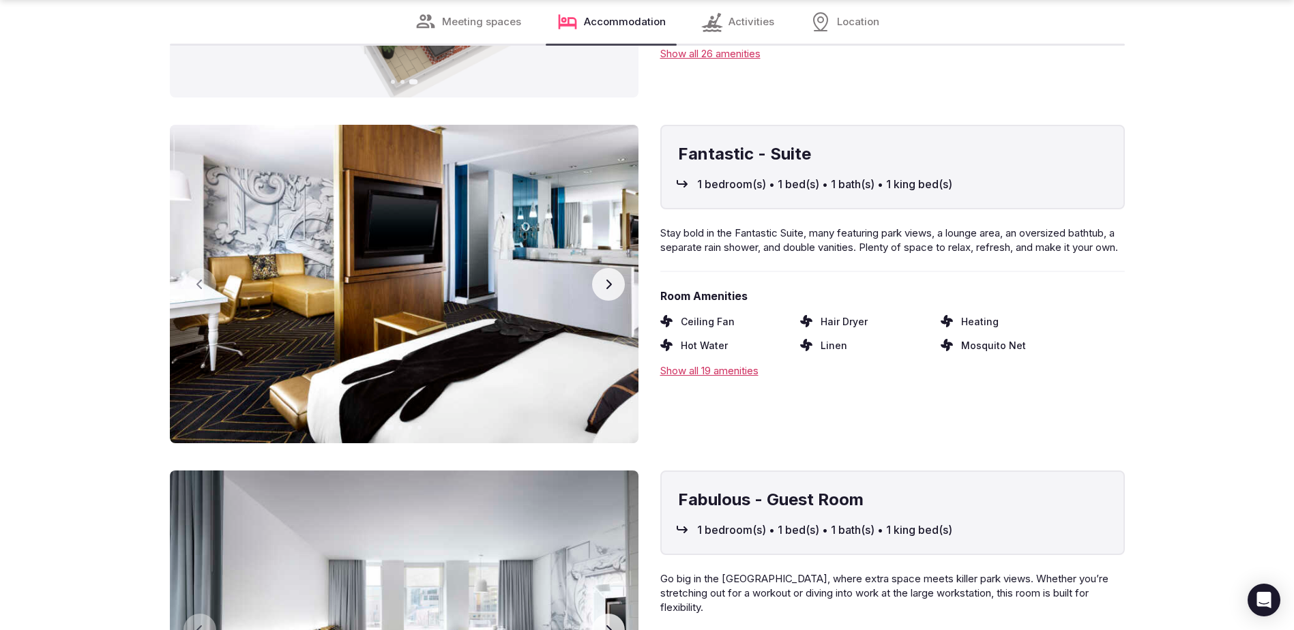
click at [602, 282] on button "Next slide" at bounding box center [608, 284] width 33 height 33
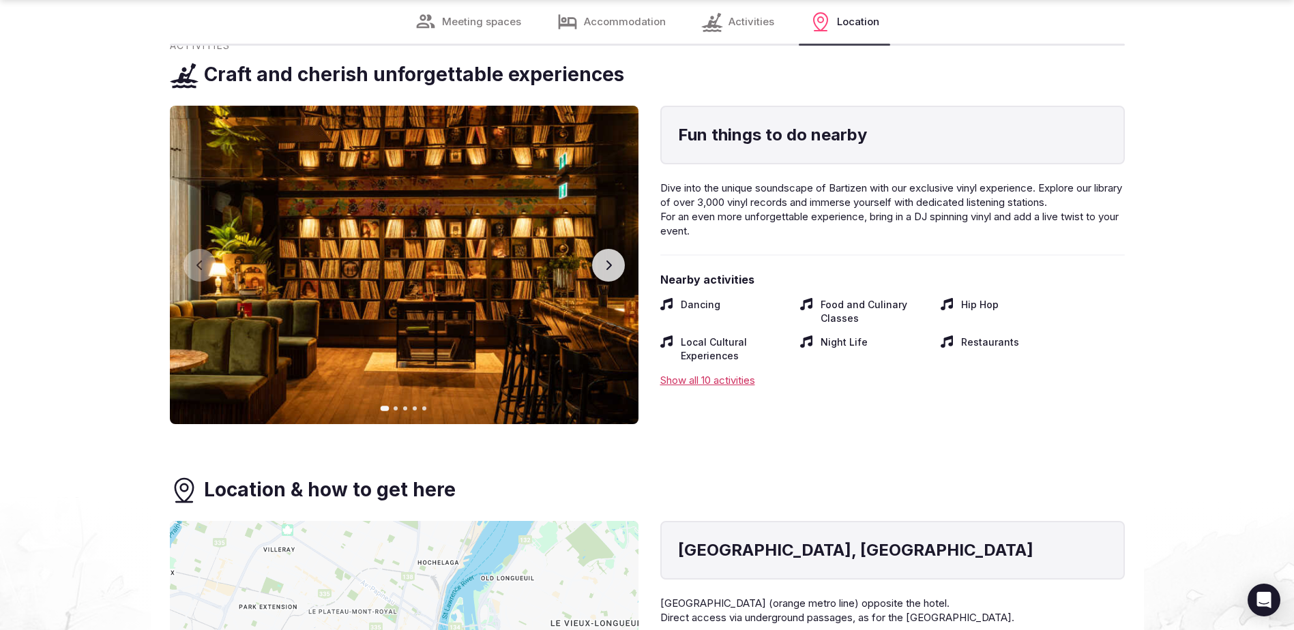
scroll to position [6755, 0]
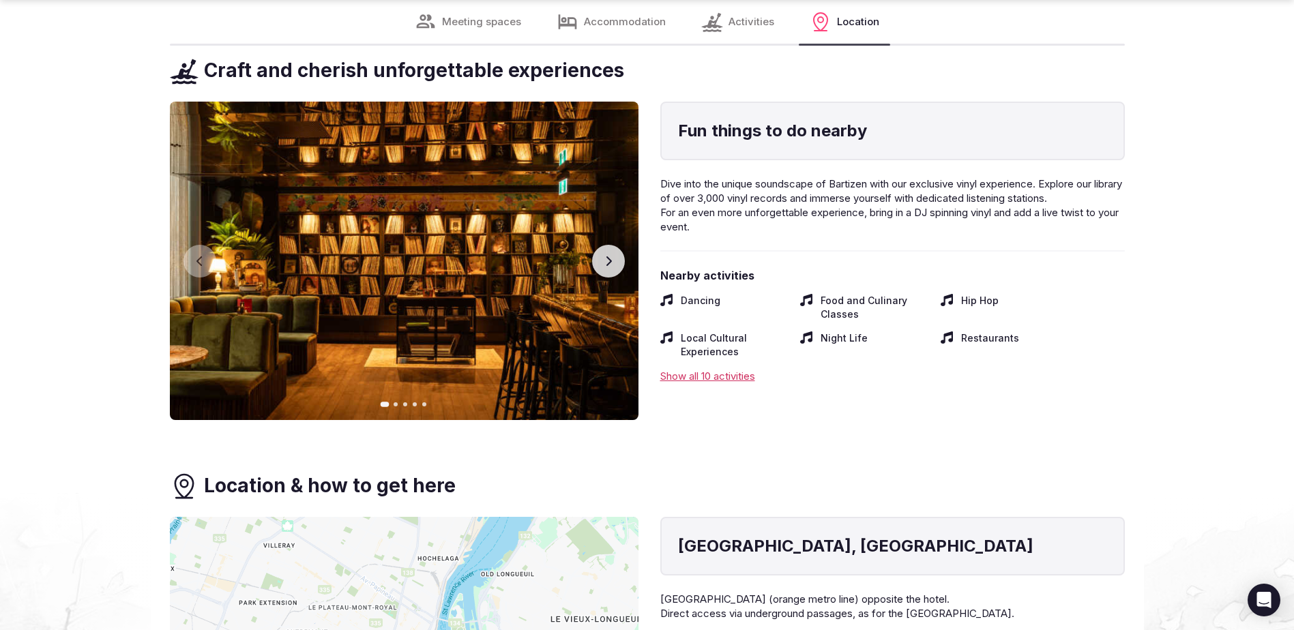
click at [624, 242] on img at bounding box center [404, 261] width 469 height 319
click at [610, 248] on button "Next slide" at bounding box center [608, 261] width 33 height 33
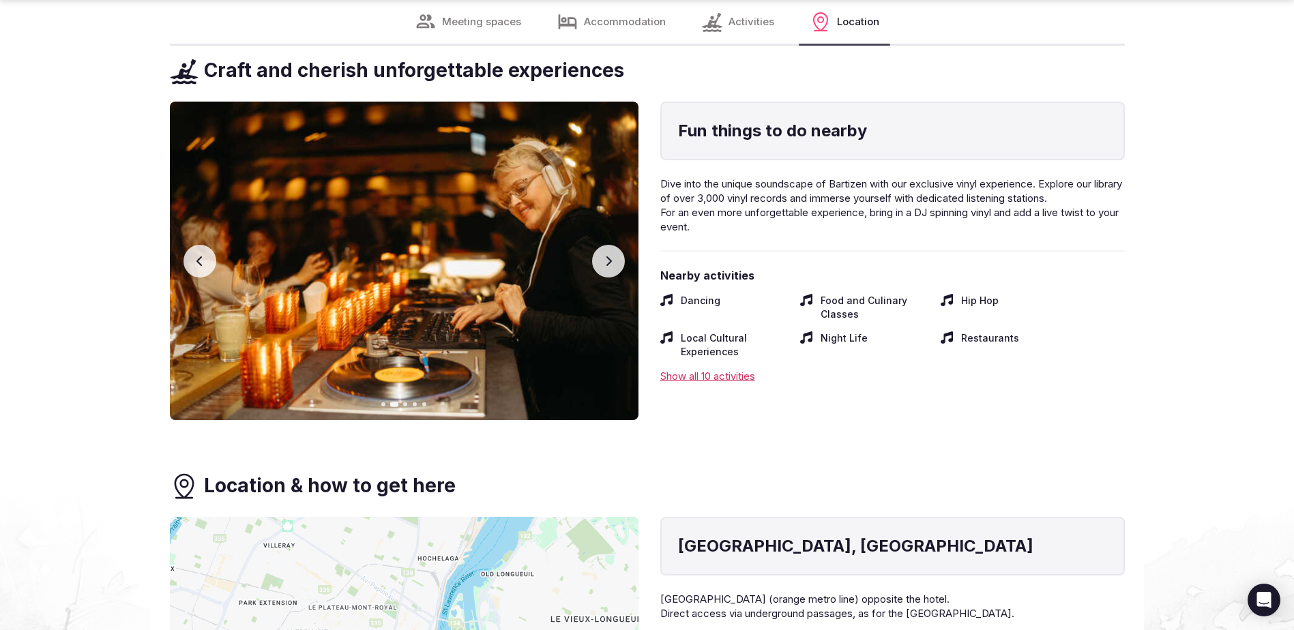
click at [607, 263] on icon "button" at bounding box center [608, 261] width 11 height 11
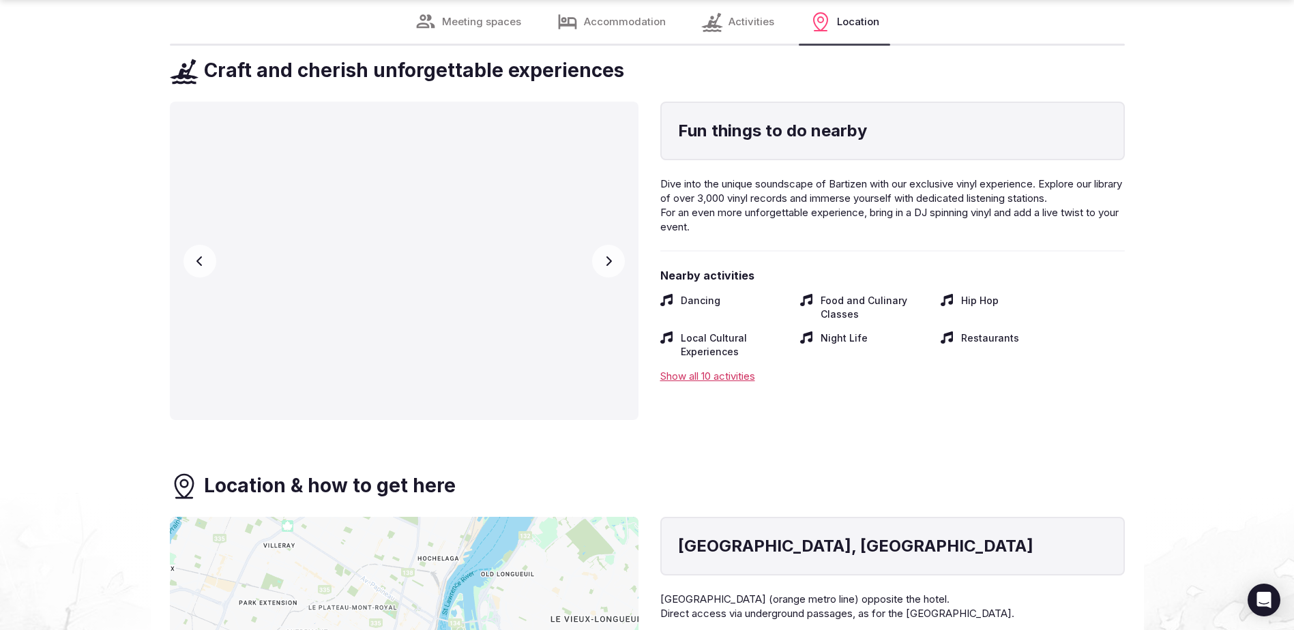
click at [607, 263] on icon "button" at bounding box center [608, 261] width 11 height 11
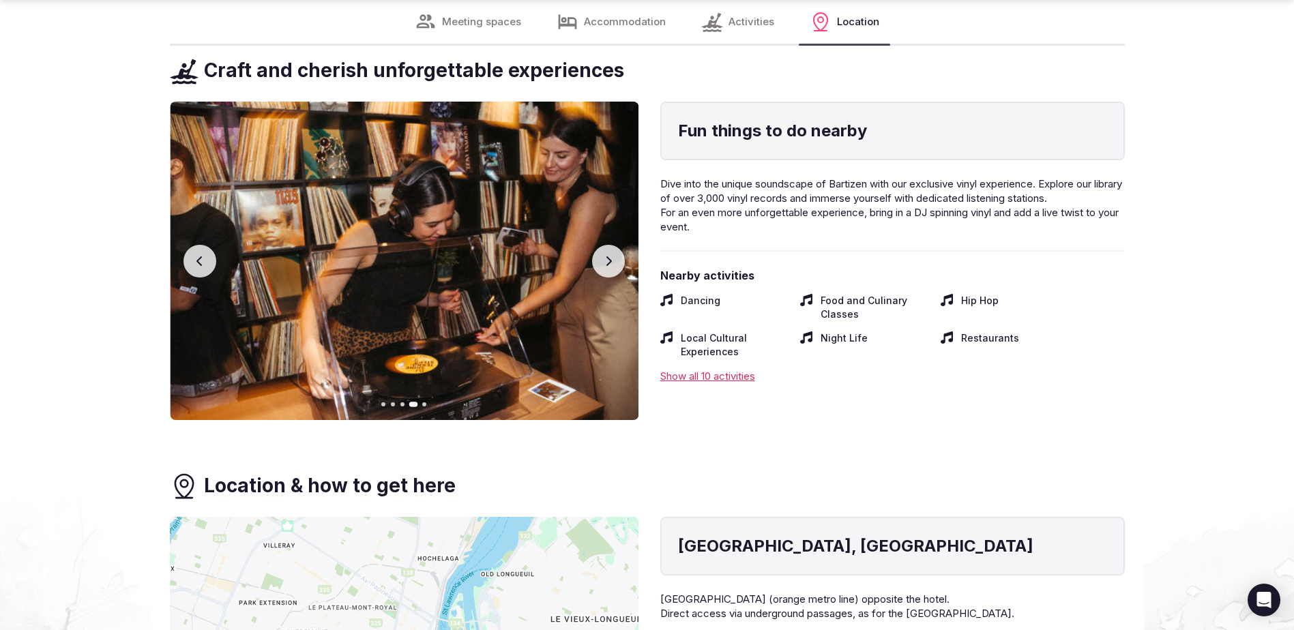
click at [607, 263] on icon "button" at bounding box center [608, 261] width 11 height 11
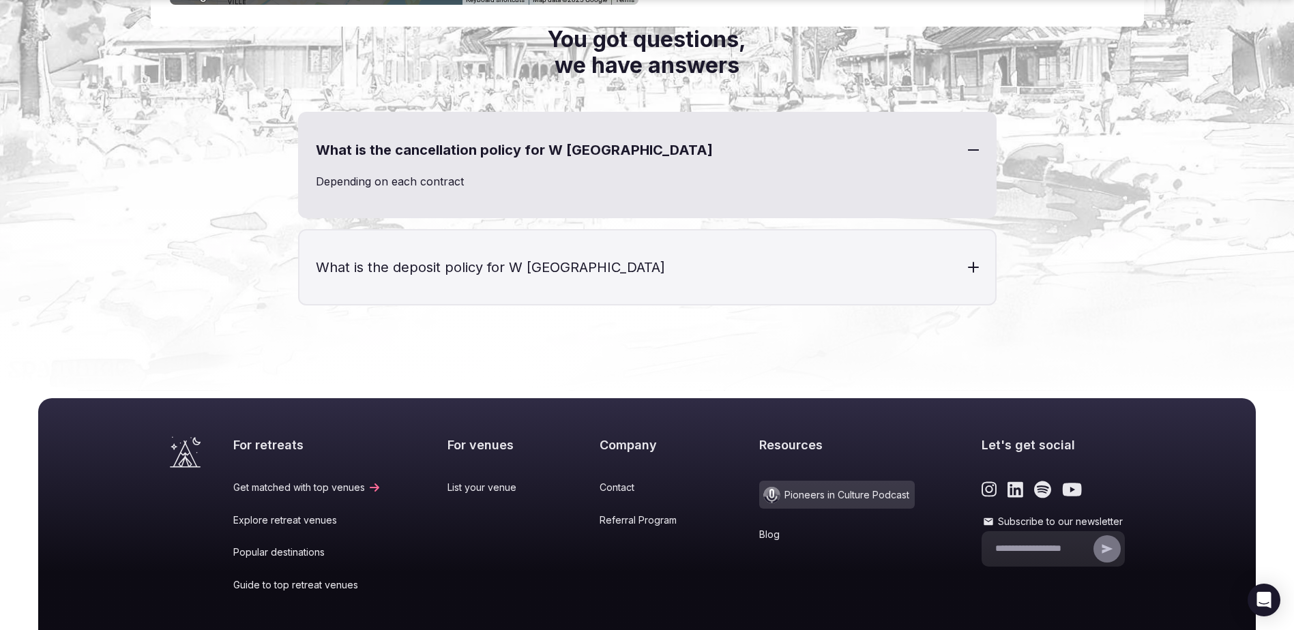
scroll to position [7739, 0]
